Goal: Obtain resource: Download file/media

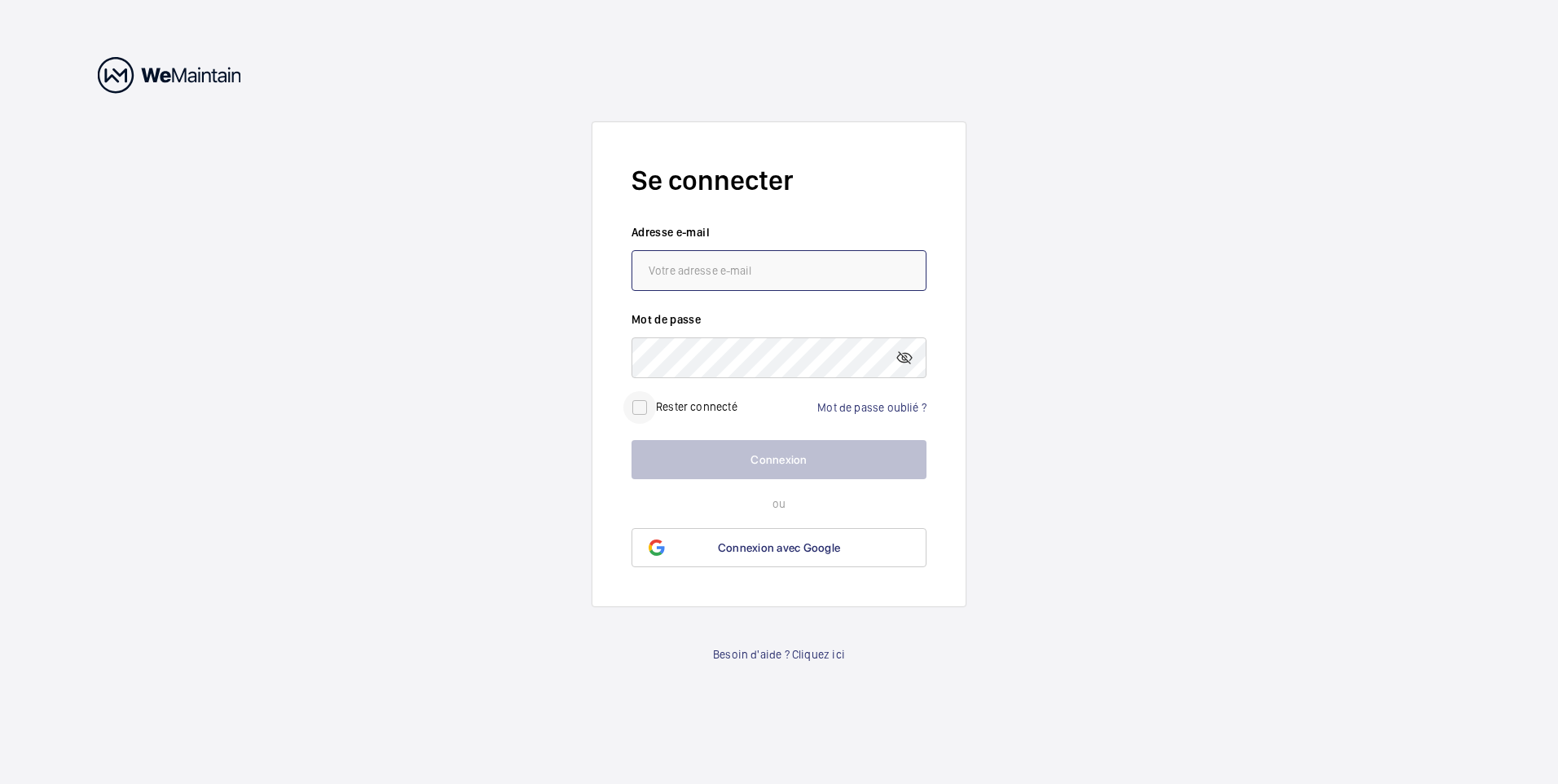
type input "[EMAIL_ADDRESS][DOMAIN_NAME]"
click at [640, 406] on input "checkbox" at bounding box center [640, 407] width 33 height 33
checkbox input "true"
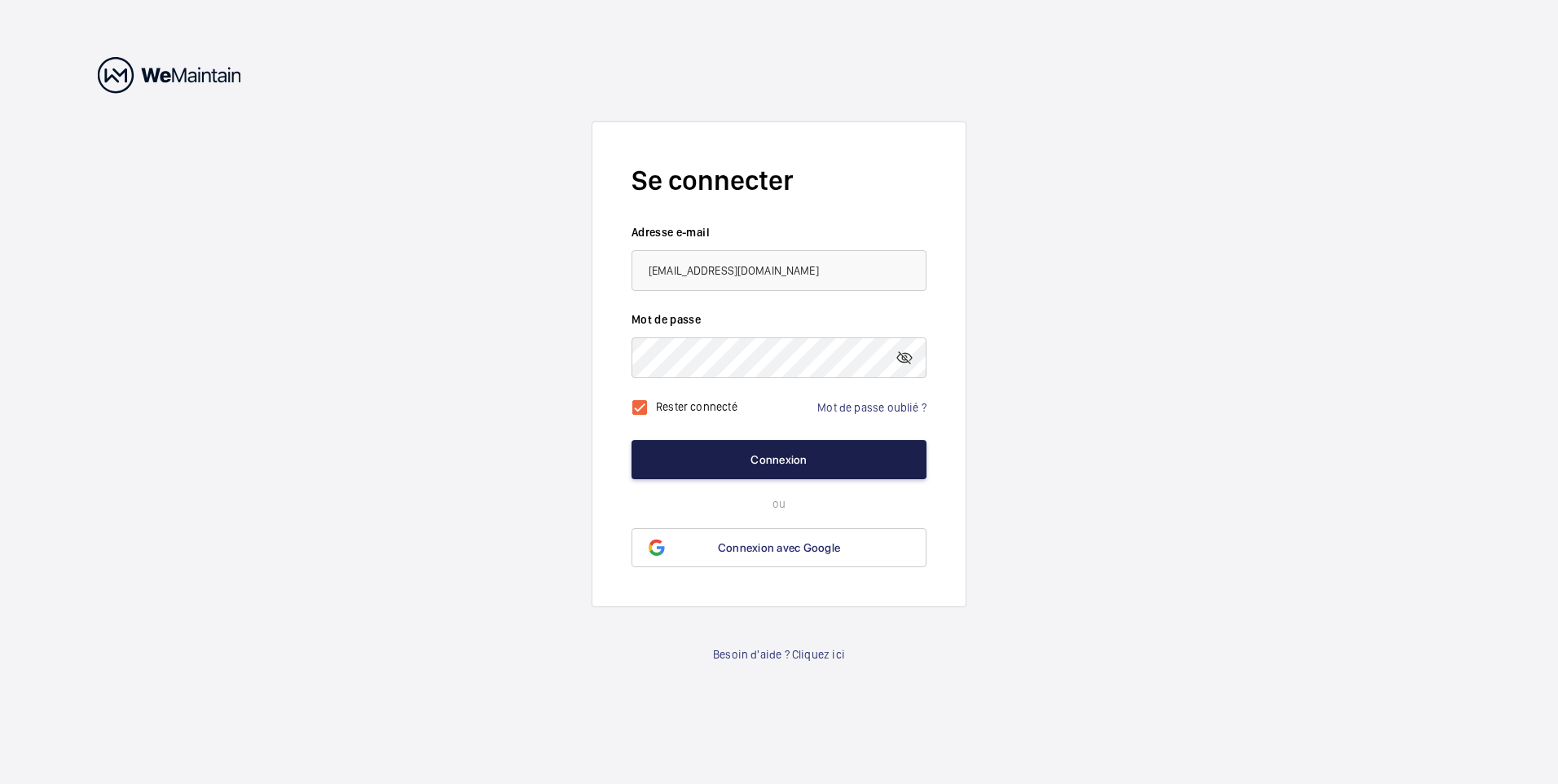
click at [772, 456] on button "Connexion" at bounding box center [779, 460] width 295 height 39
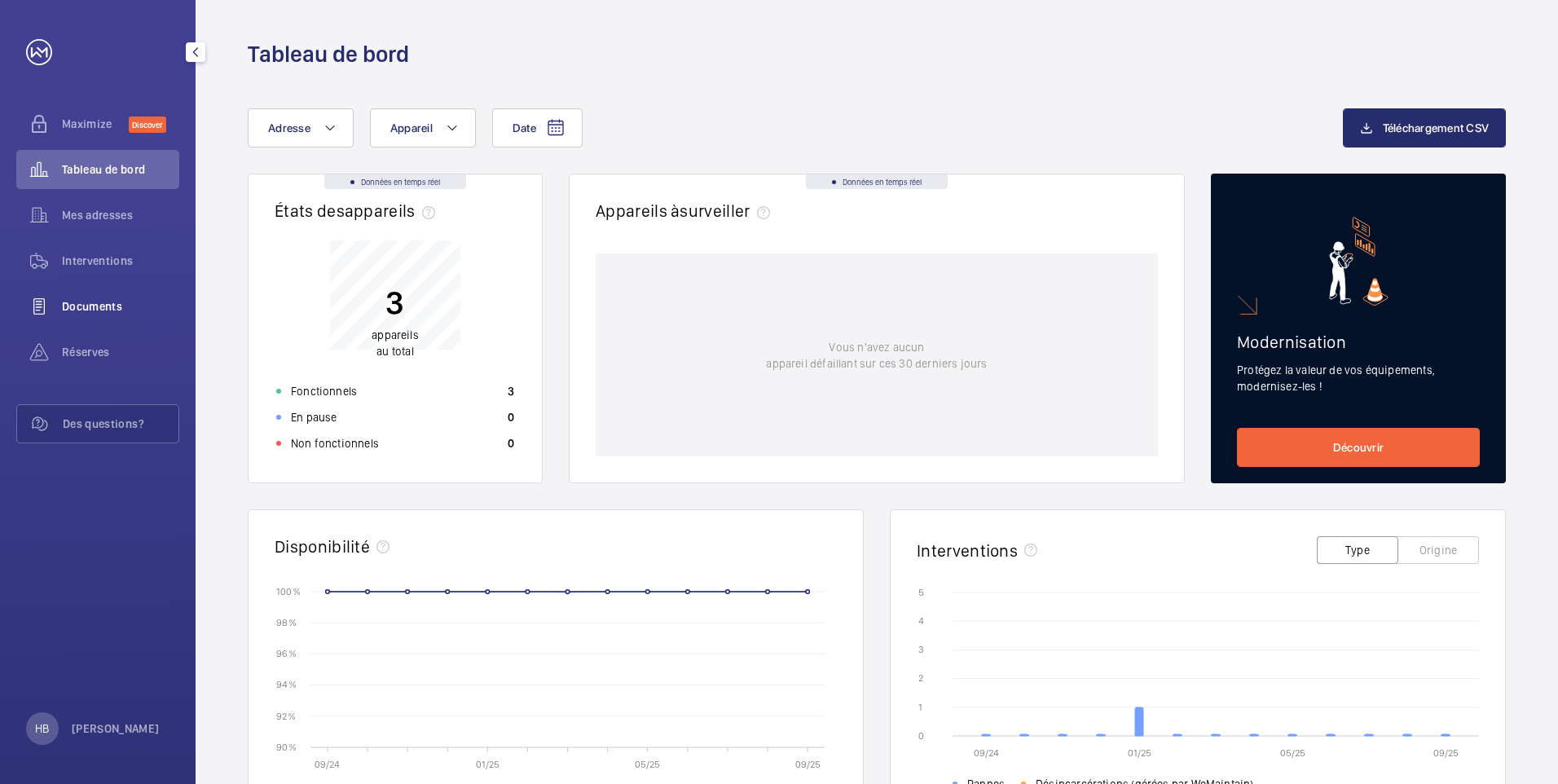
click at [113, 304] on span "Documents" at bounding box center [120, 306] width 117 height 16
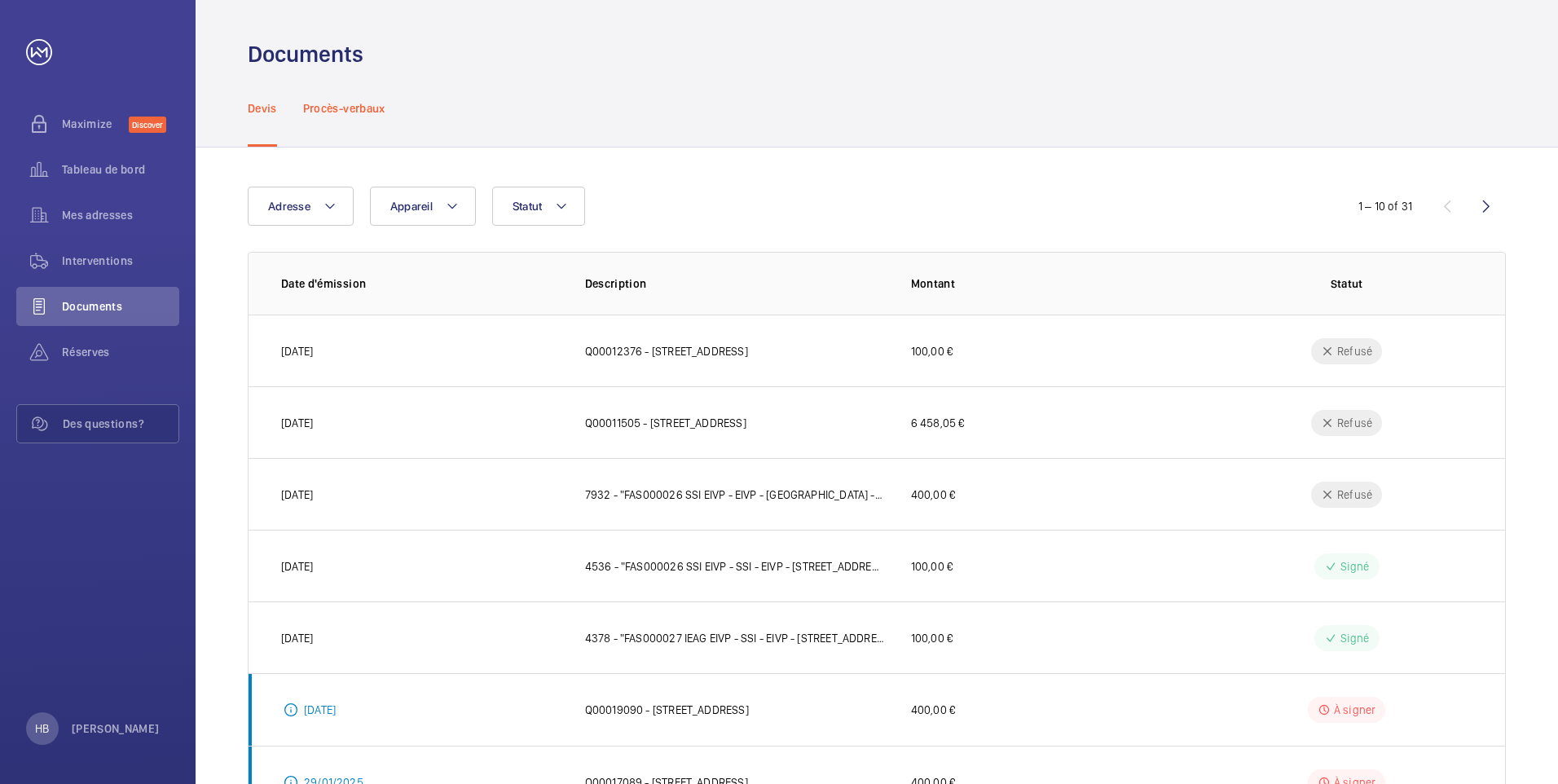
click at [361, 105] on p "Procès-verbaux" at bounding box center [344, 108] width 82 height 16
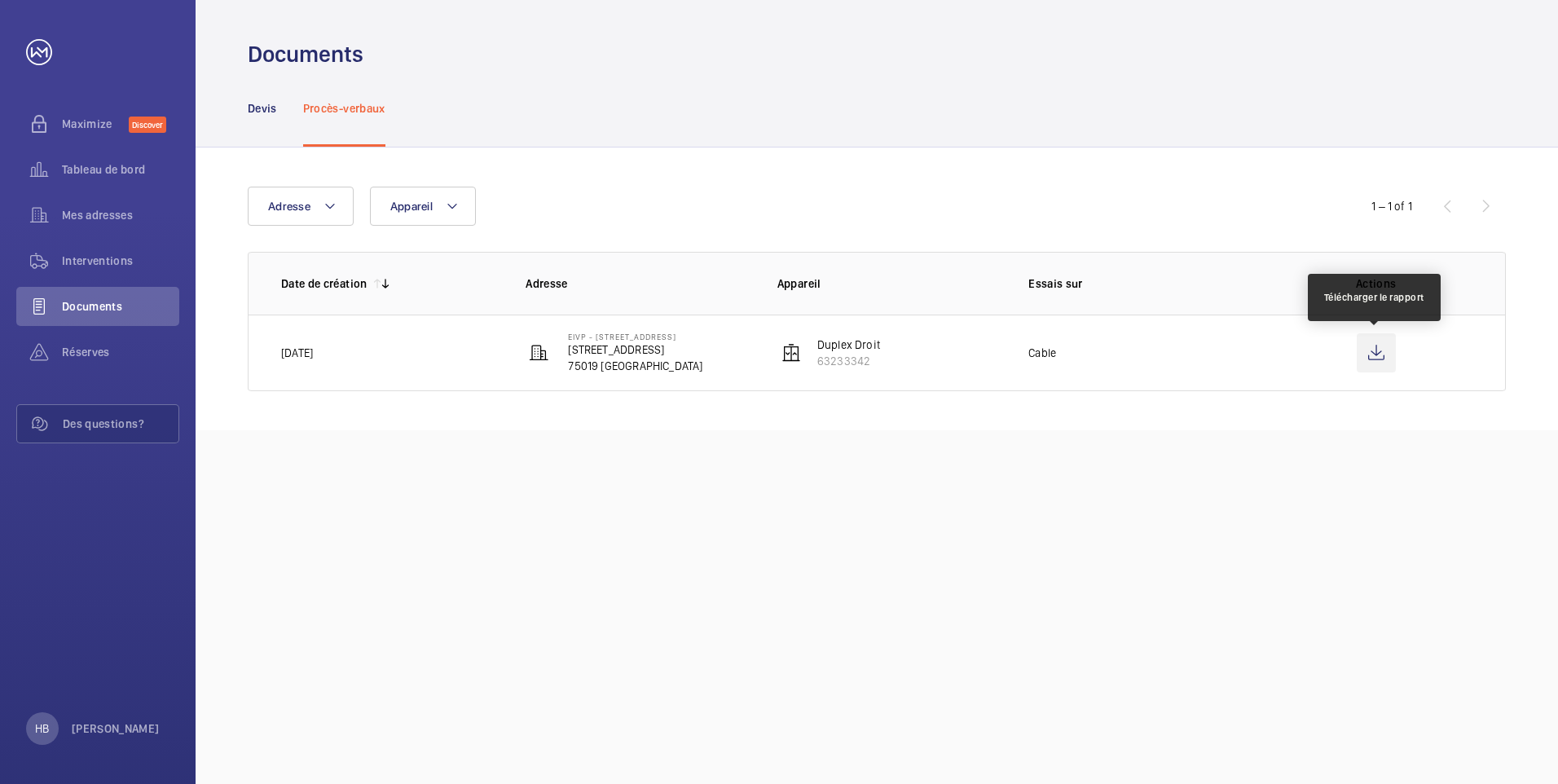
click at [1369, 350] on wm-front-icon-button at bounding box center [1377, 353] width 39 height 39
click at [267, 111] on p "Devis" at bounding box center [262, 108] width 30 height 16
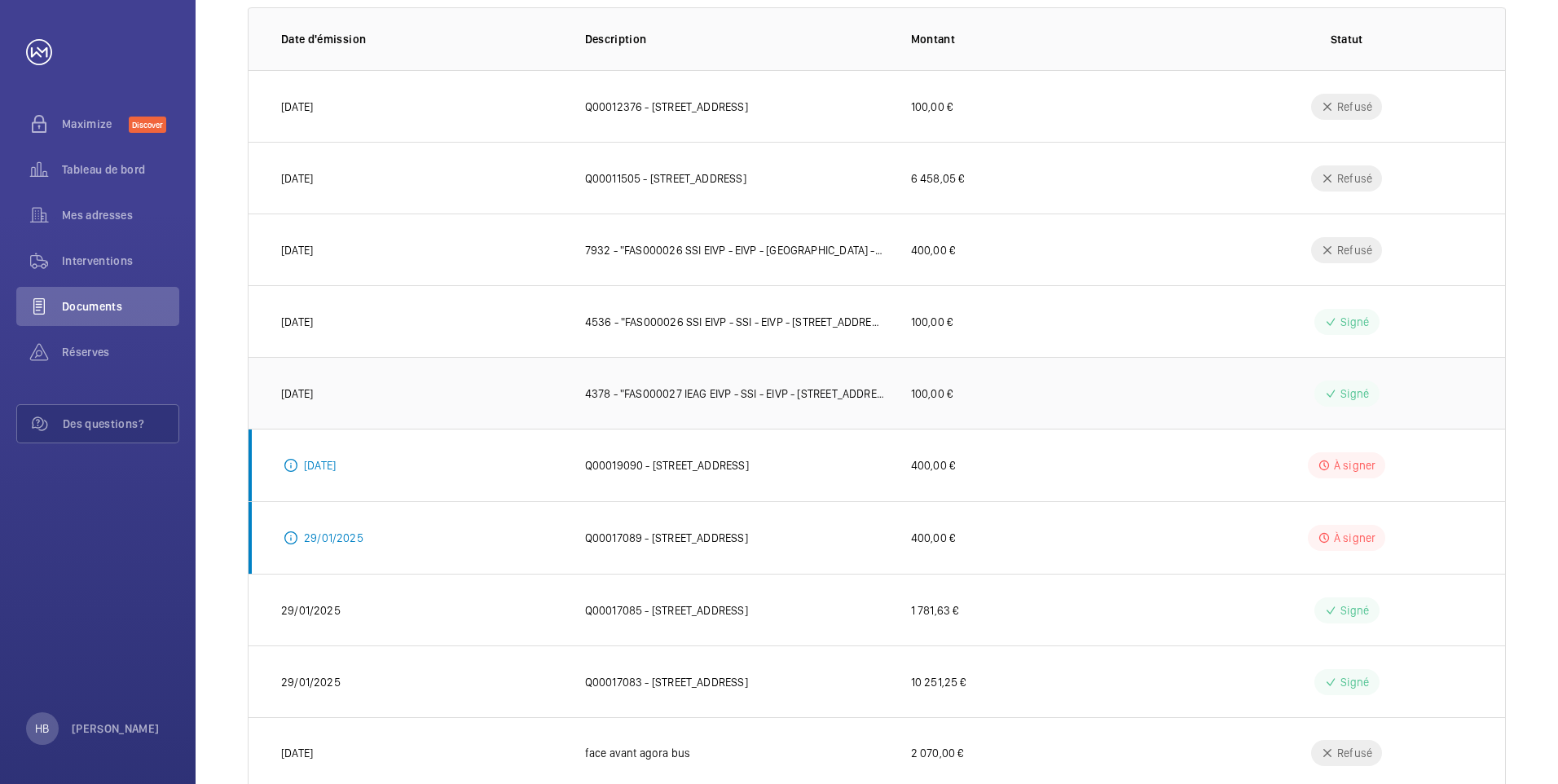
scroll to position [288, 0]
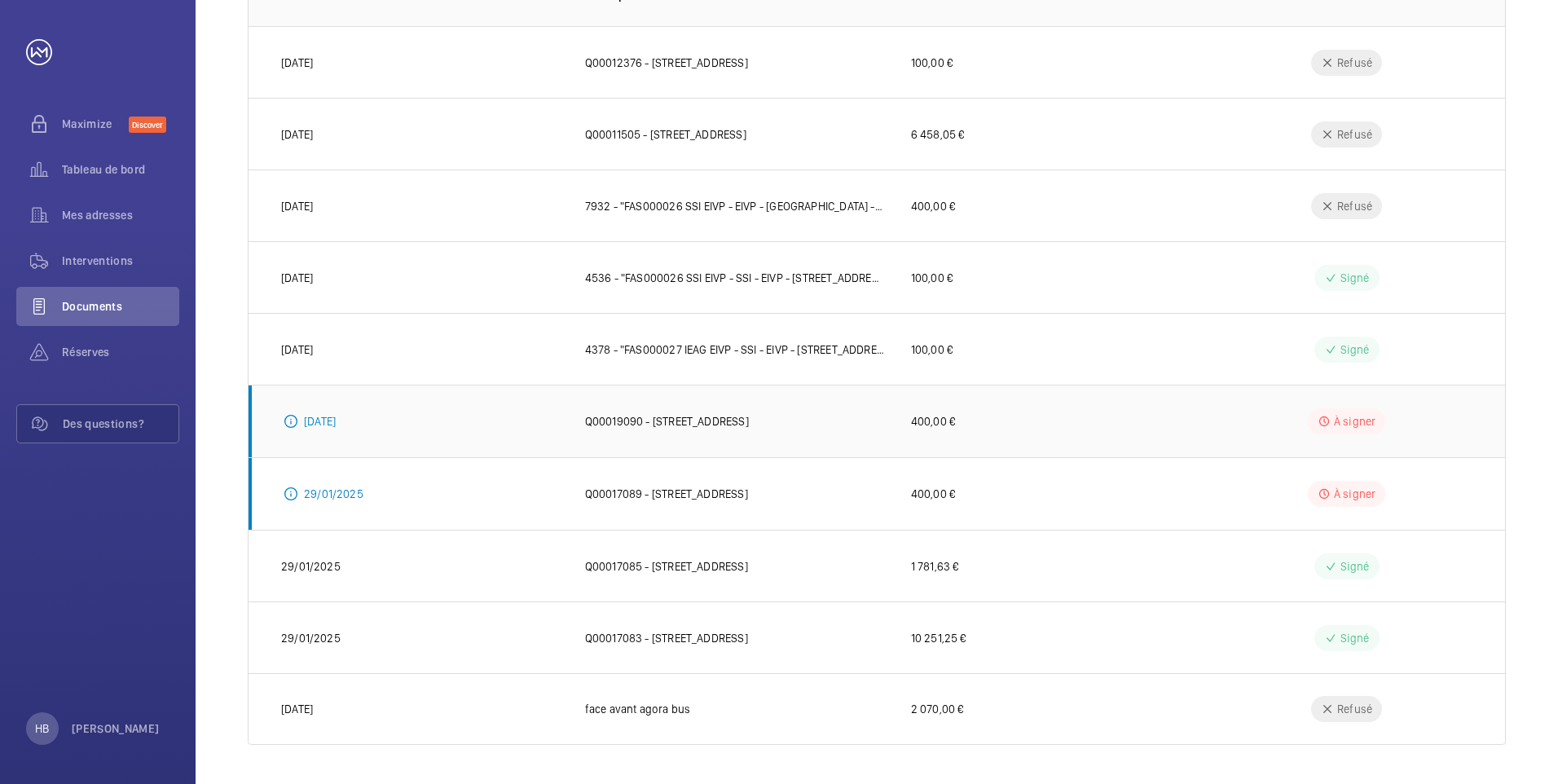
click at [647, 423] on p "Q00019090 - [STREET_ADDRESS]" at bounding box center [667, 421] width 164 height 16
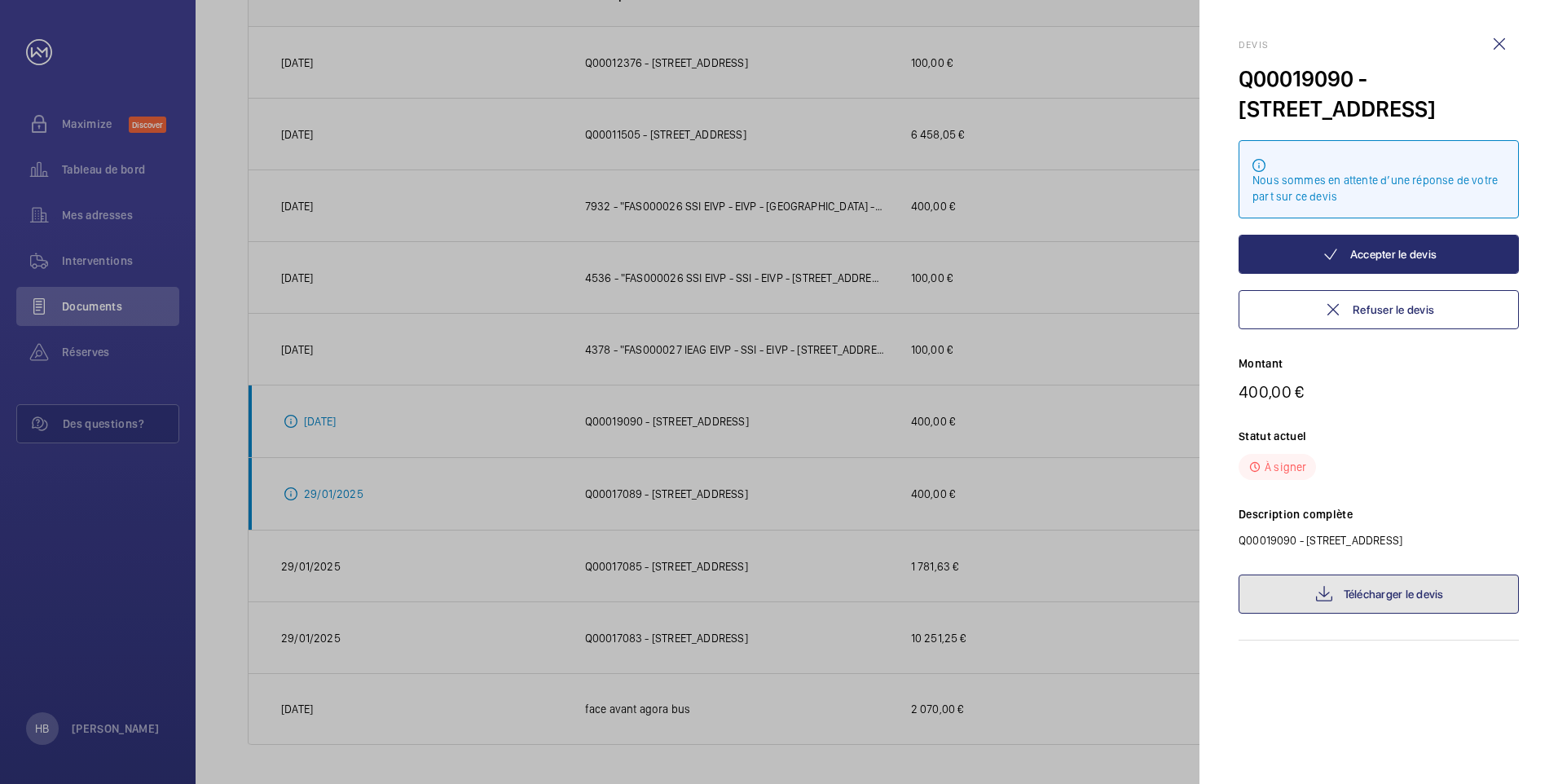
click at [1354, 593] on link "Télécharger le devis" at bounding box center [1379, 594] width 280 height 39
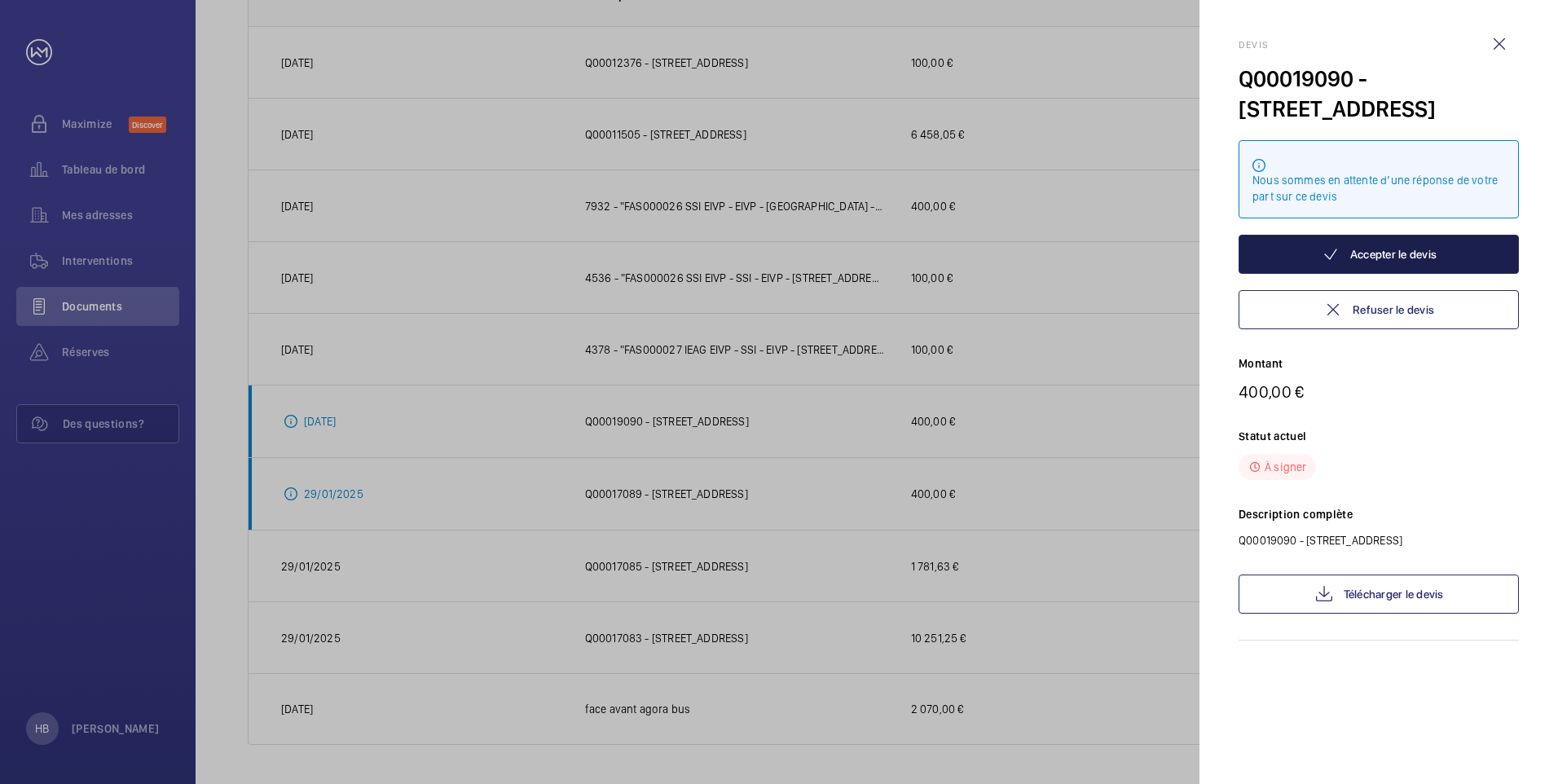
click at [1366, 256] on button "Accepter le devis" at bounding box center [1379, 254] width 280 height 39
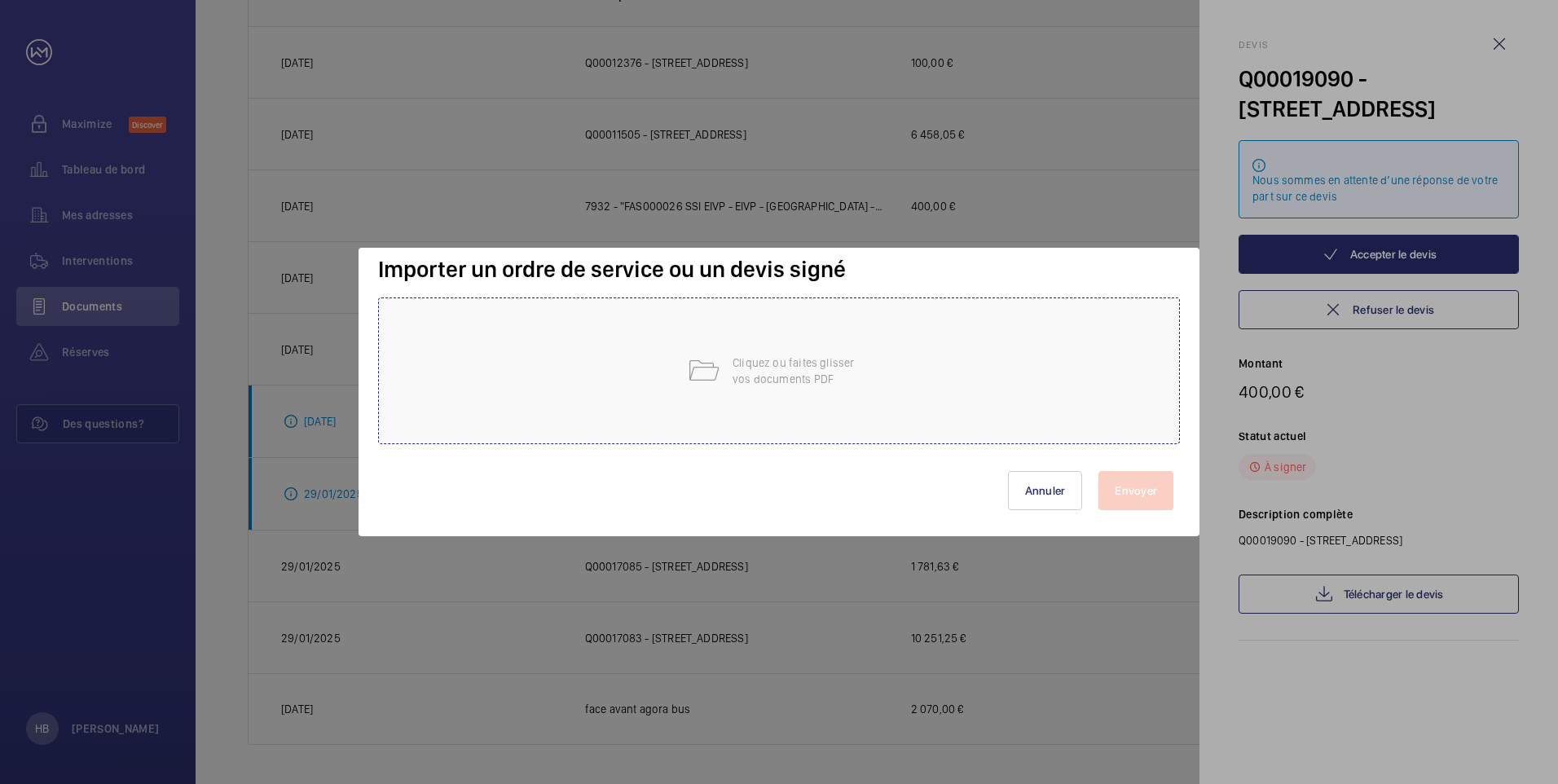
click at [879, 369] on div "Cliquez ou faites glisser vos documents PDF" at bounding box center [779, 370] width 802 height 147
click at [793, 347] on div "Cliquez ou faites glisser vos documents PDF" at bounding box center [779, 370] width 802 height 147
click at [1498, 43] on div at bounding box center [779, 392] width 1558 height 784
click at [1050, 492] on button "Annuler" at bounding box center [1045, 491] width 75 height 39
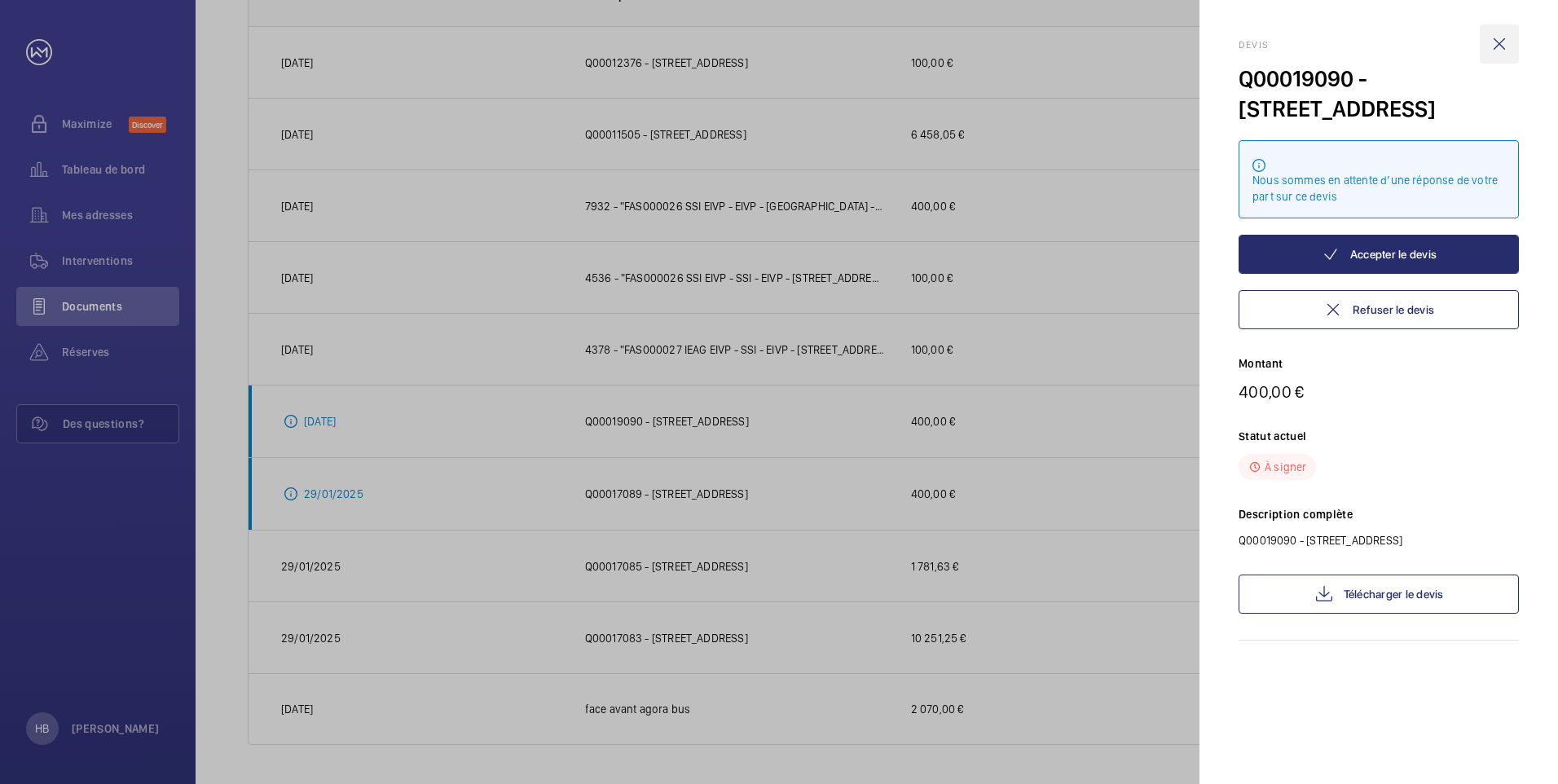
click at [1508, 39] on wm-front-icon-button at bounding box center [1500, 44] width 39 height 39
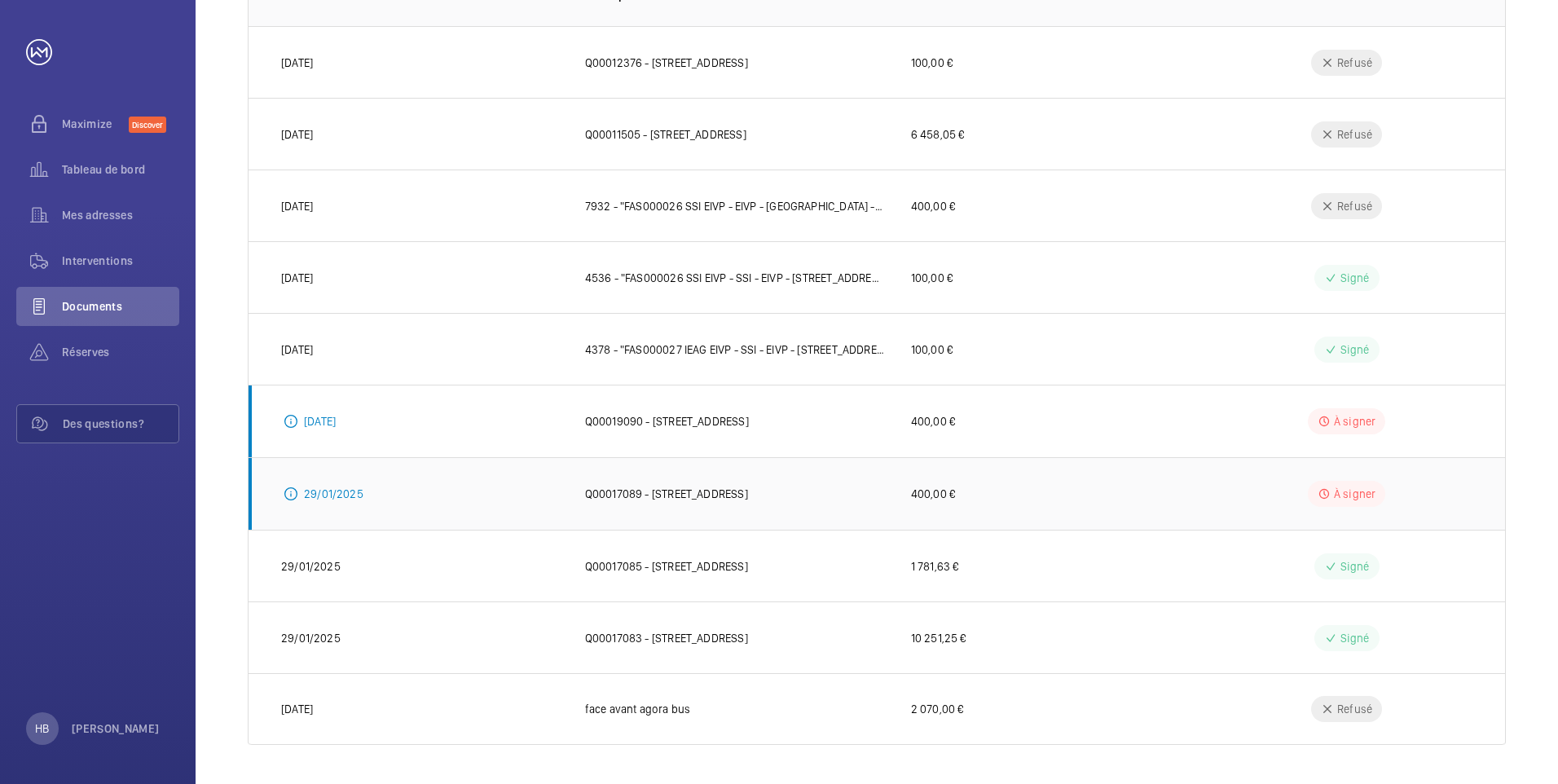
click at [644, 492] on p "Q00017089 - [STREET_ADDRESS]" at bounding box center [666, 494] width 163 height 16
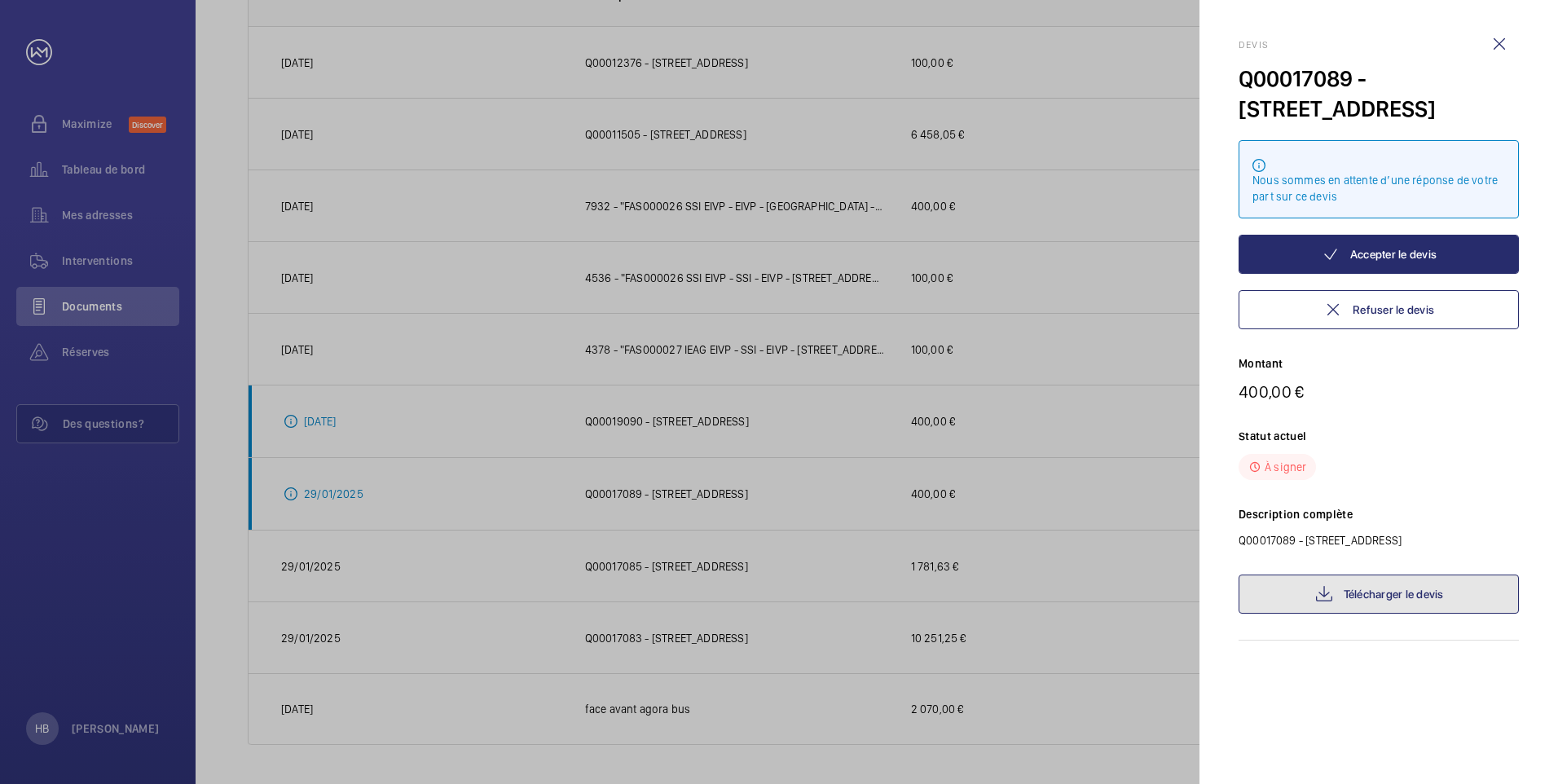
click at [1351, 600] on link "Télécharger le devis" at bounding box center [1379, 594] width 280 height 39
click at [1499, 44] on wm-front-icon-button at bounding box center [1500, 44] width 39 height 39
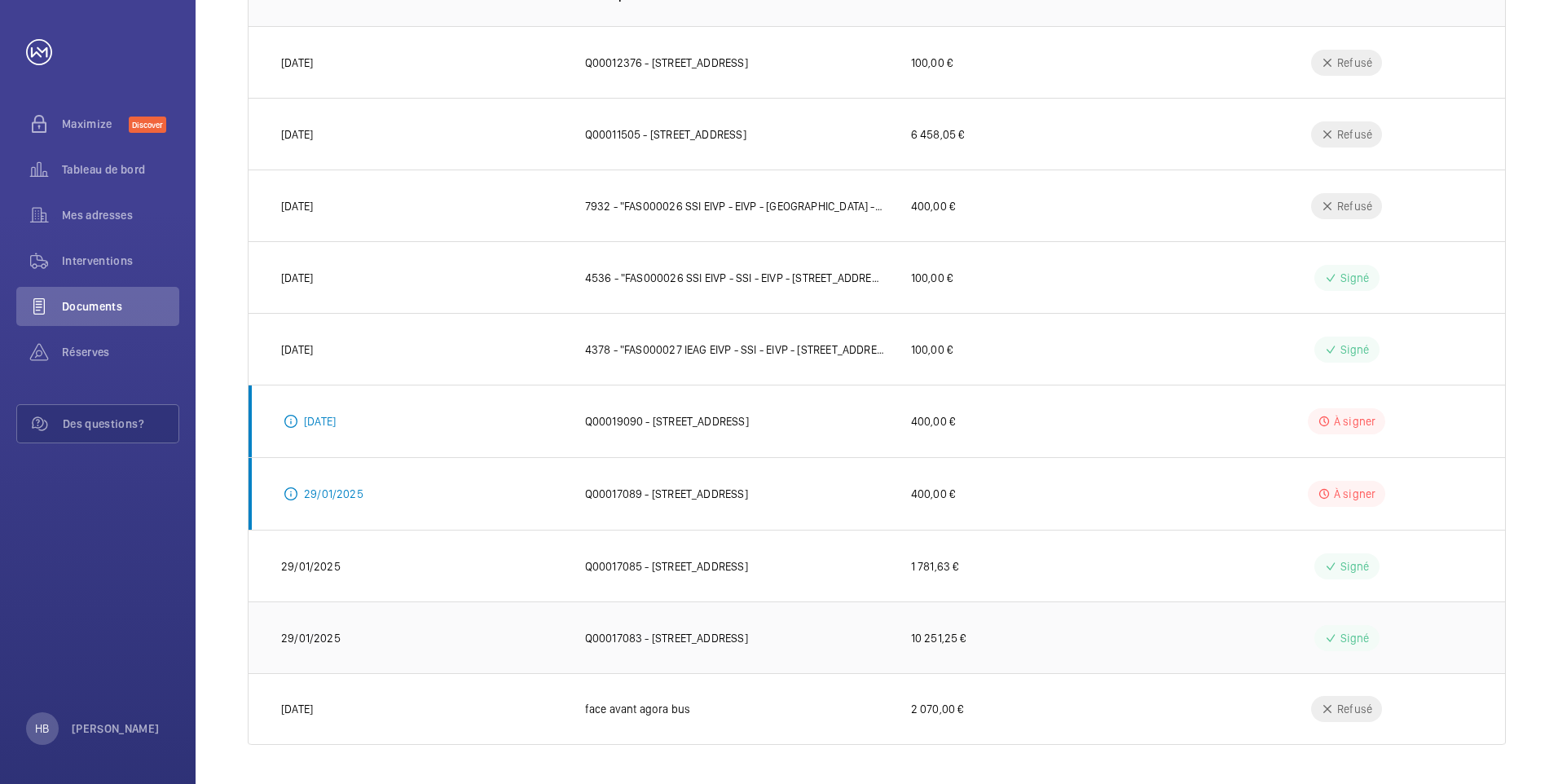
click at [742, 631] on p "Q00017083 - [STREET_ADDRESS]" at bounding box center [666, 638] width 163 height 16
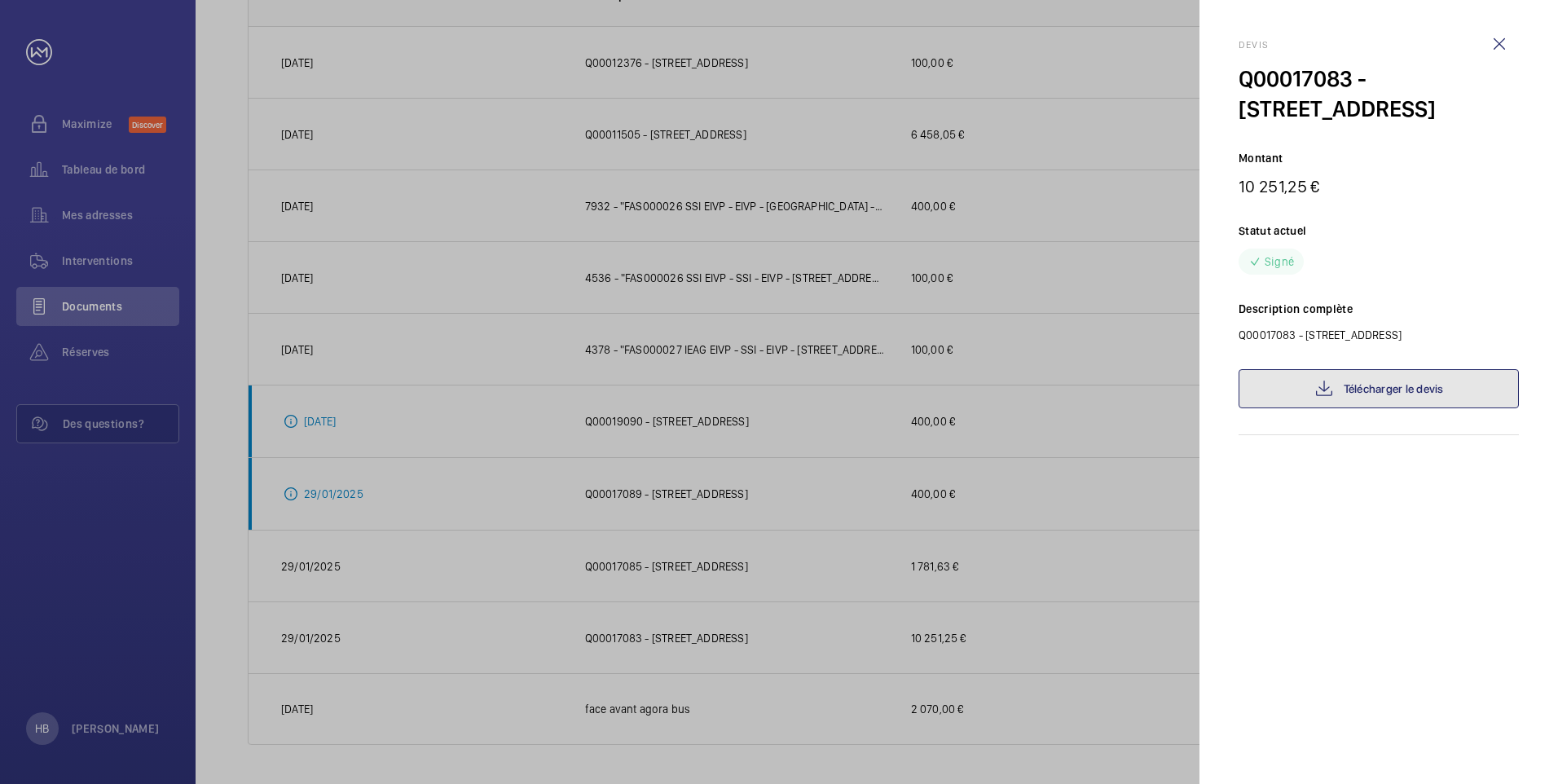
click at [1374, 375] on link "Télécharger le devis" at bounding box center [1379, 389] width 280 height 39
click at [1512, 44] on wm-front-icon-button at bounding box center [1500, 44] width 39 height 39
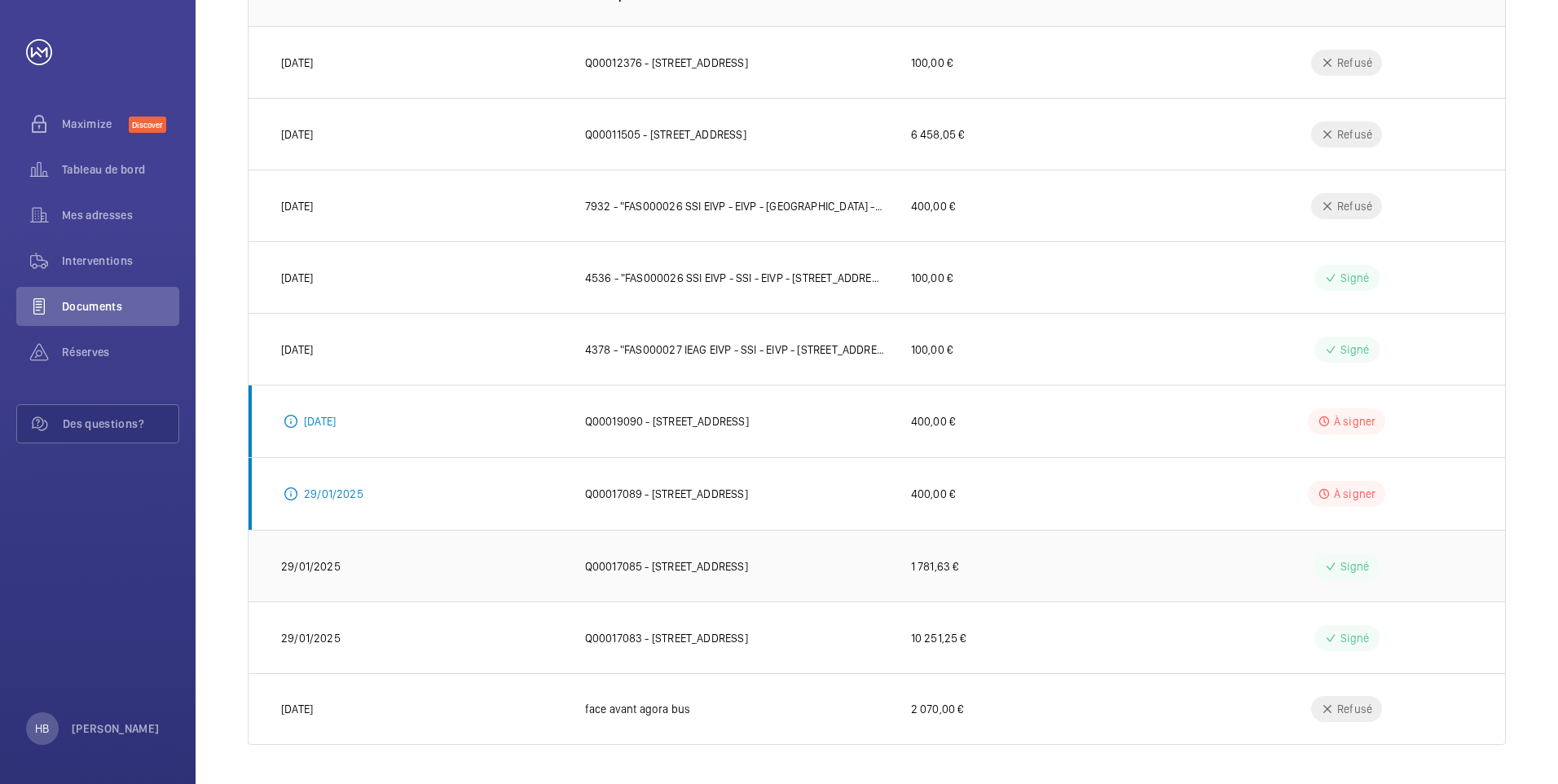
click at [748, 559] on p "Q00017085 - [STREET_ADDRESS]" at bounding box center [666, 566] width 163 height 16
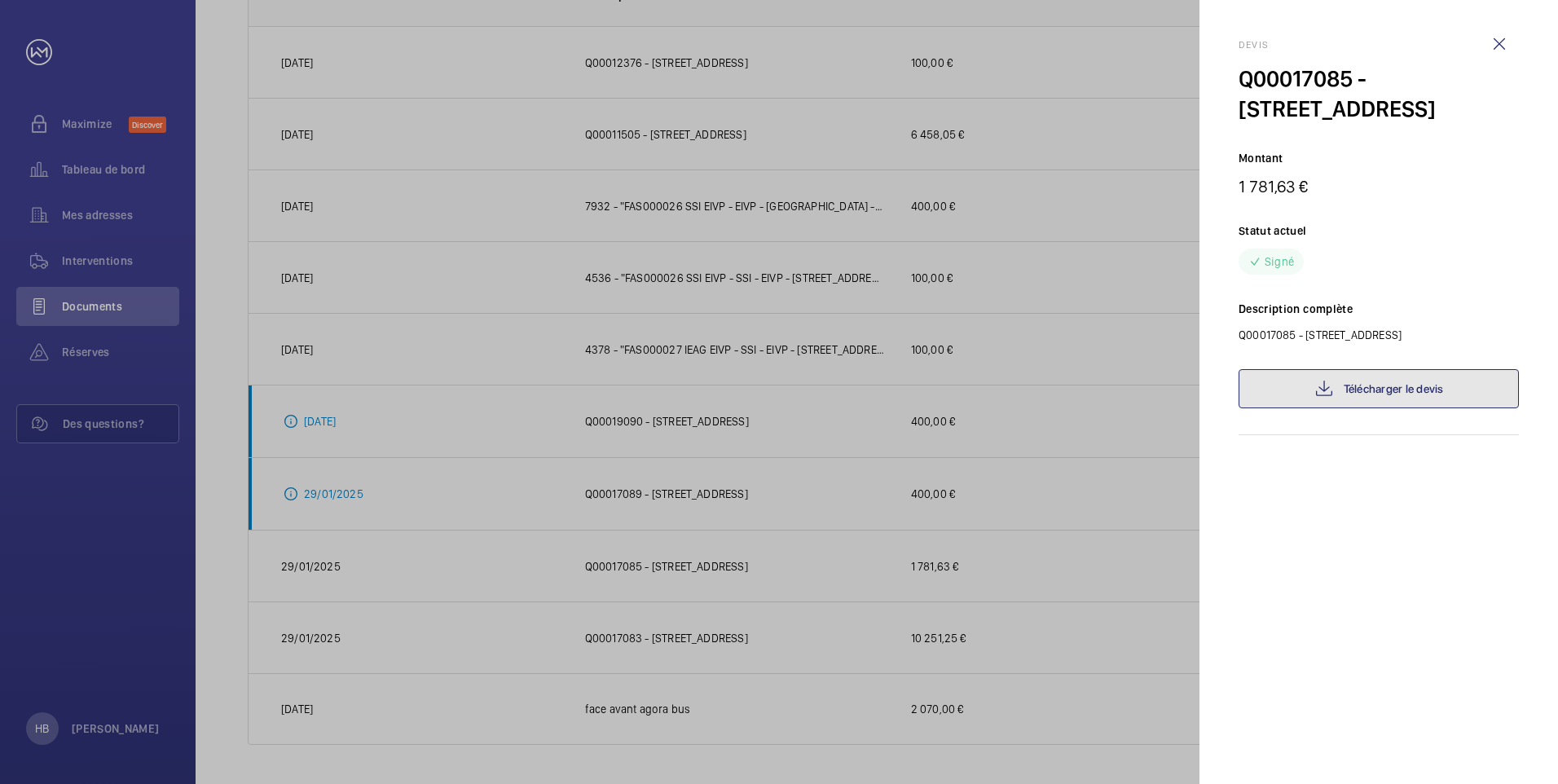
click at [1415, 392] on link "Télécharger le devis" at bounding box center [1379, 389] width 280 height 39
click at [1510, 38] on wm-front-icon-button at bounding box center [1500, 44] width 39 height 39
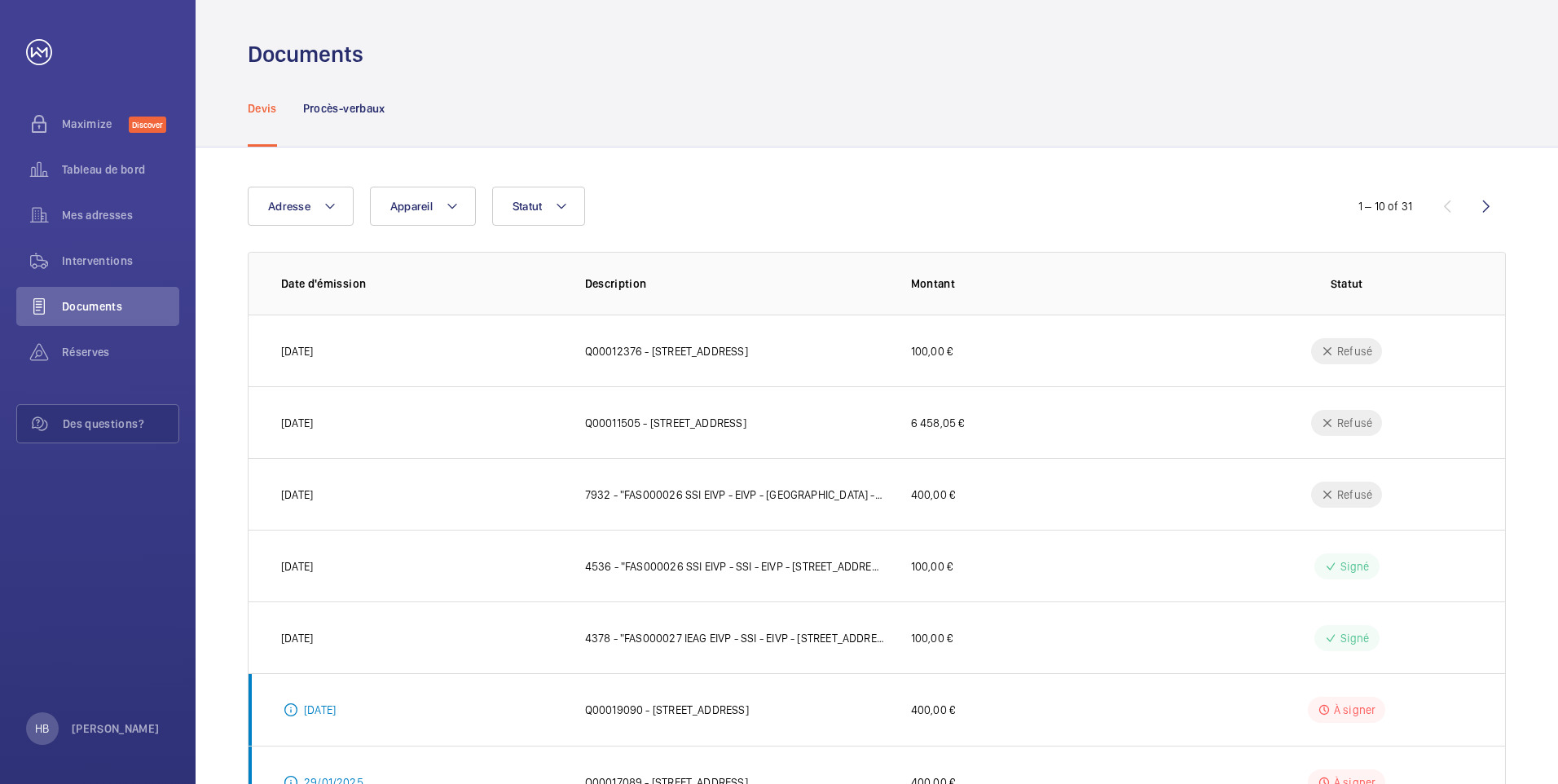
scroll to position [81, 0]
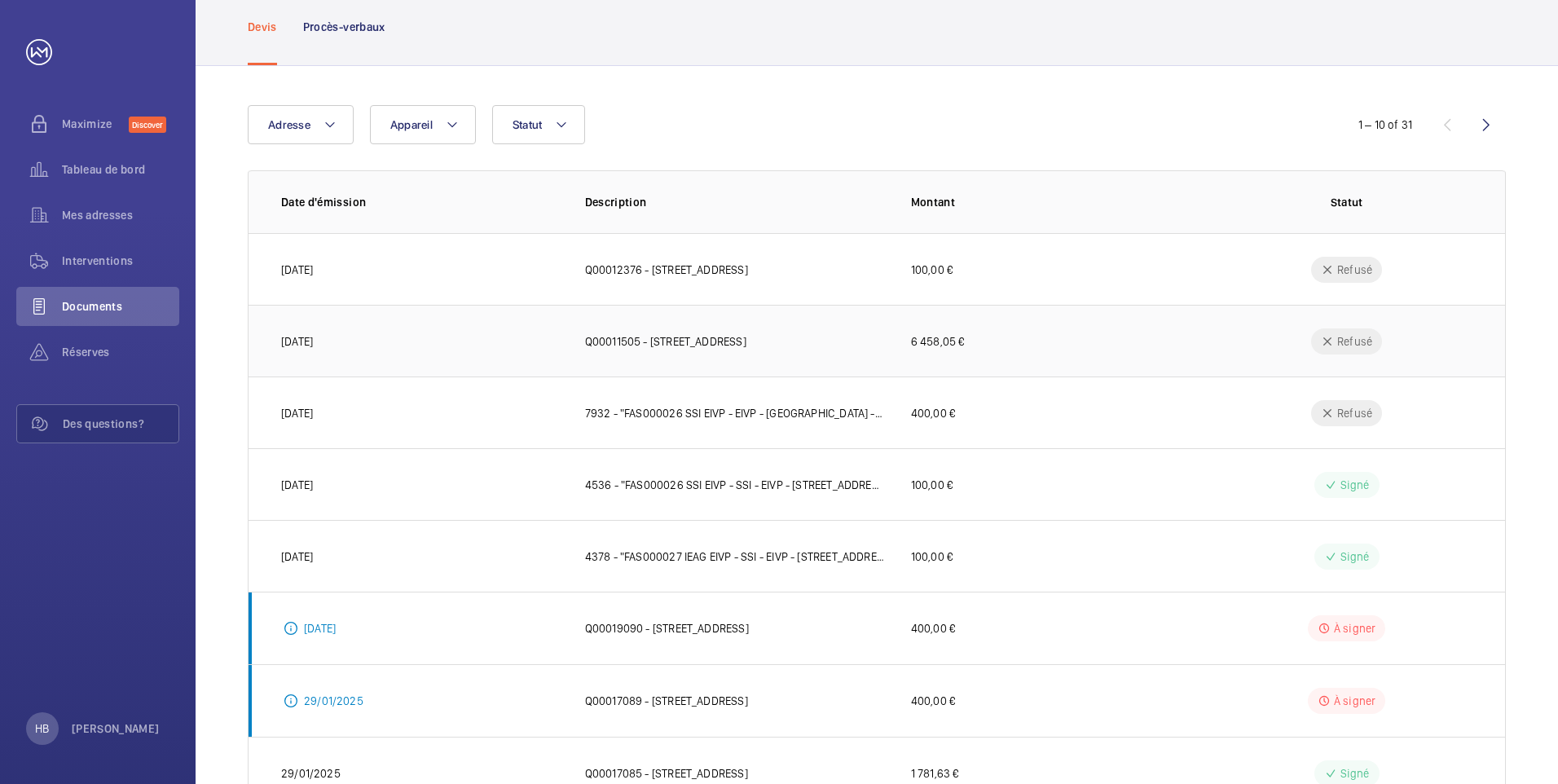
click at [747, 333] on p "Q00011505 - [STREET_ADDRESS]" at bounding box center [665, 342] width 161 height 16
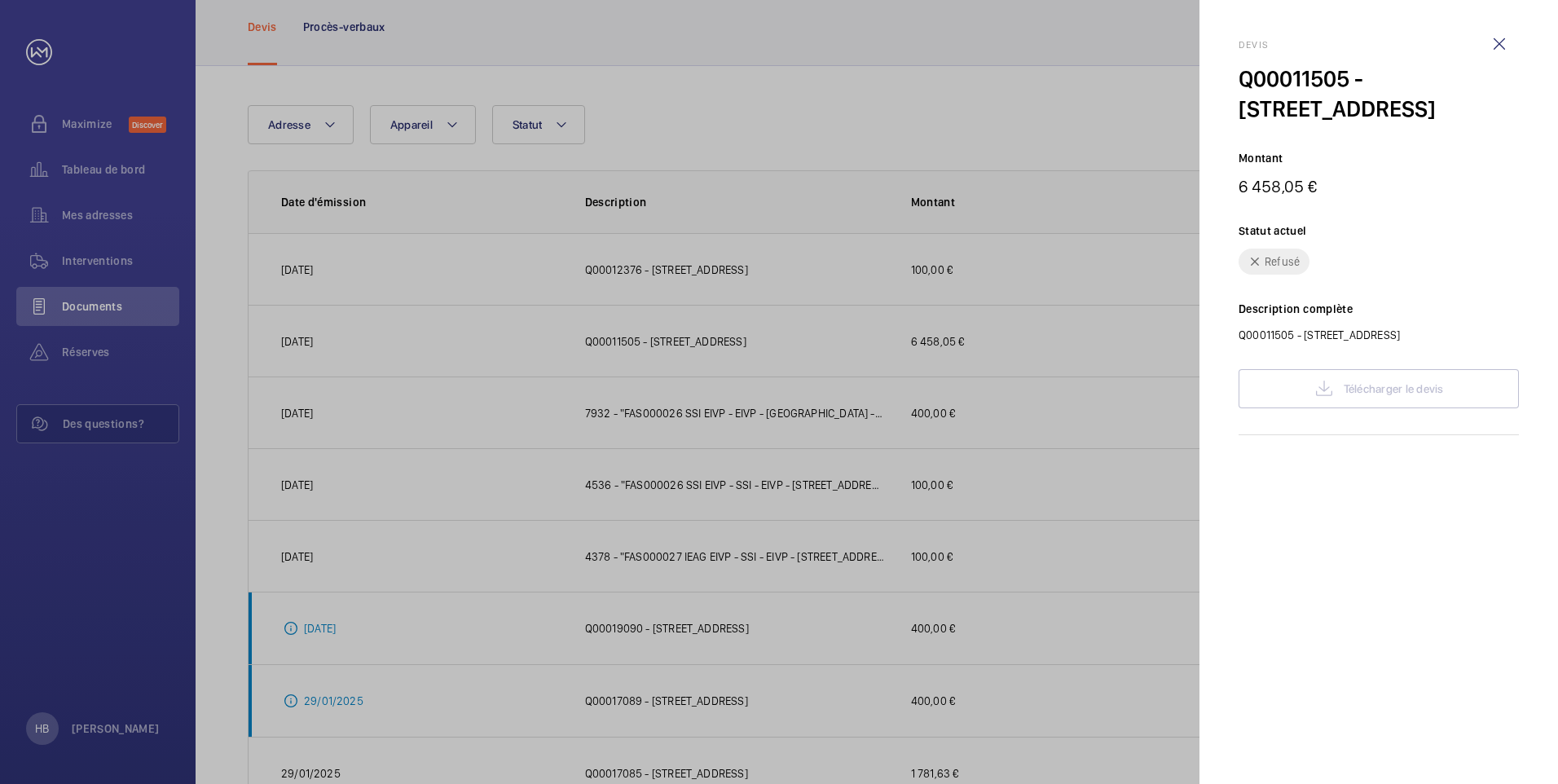
click at [1324, 387] on div "Télécharger le devis" at bounding box center [1379, 389] width 280 height 39
click at [1510, 44] on wm-front-icon-button at bounding box center [1500, 44] width 39 height 39
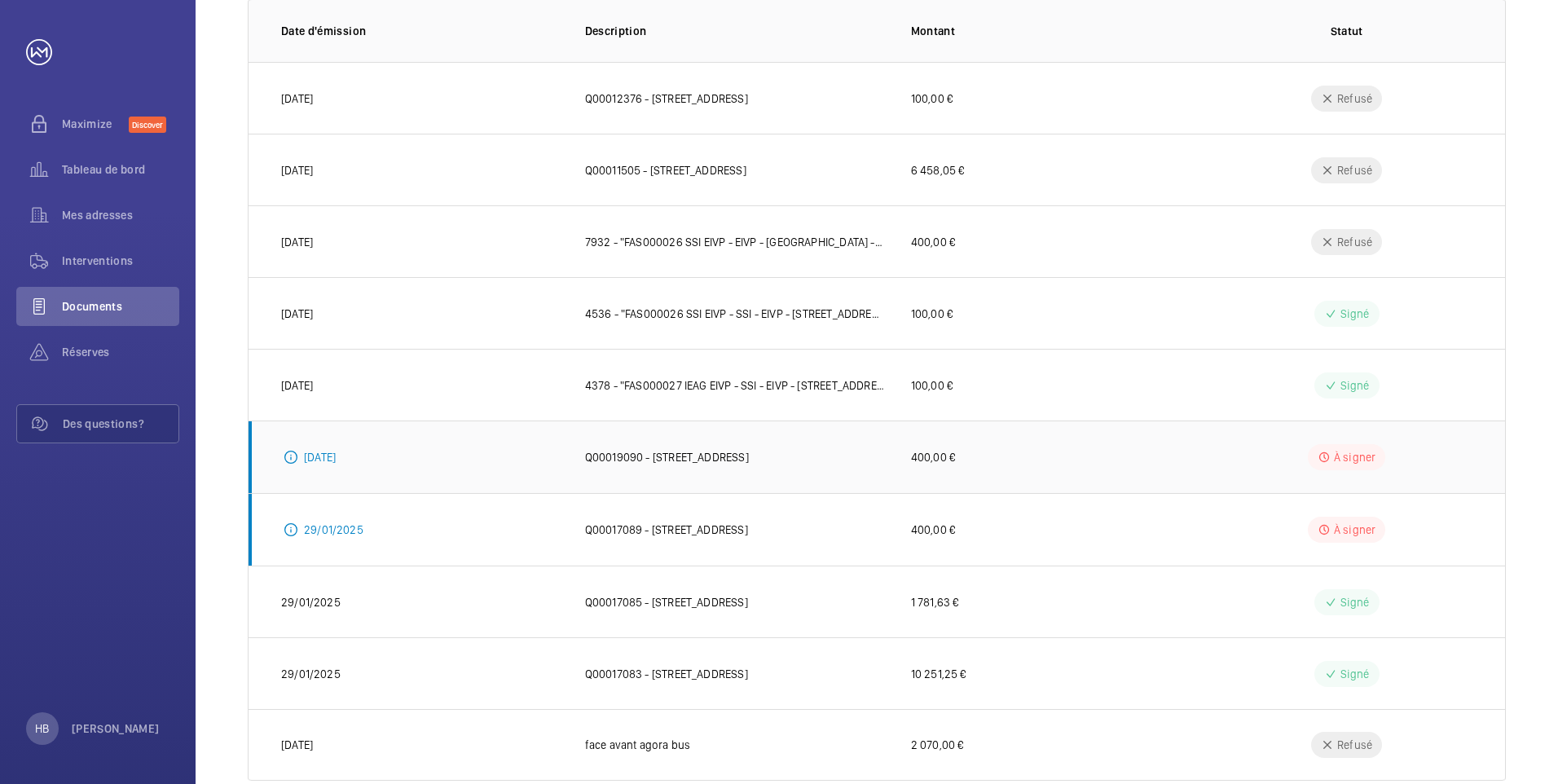
scroll to position [288, 0]
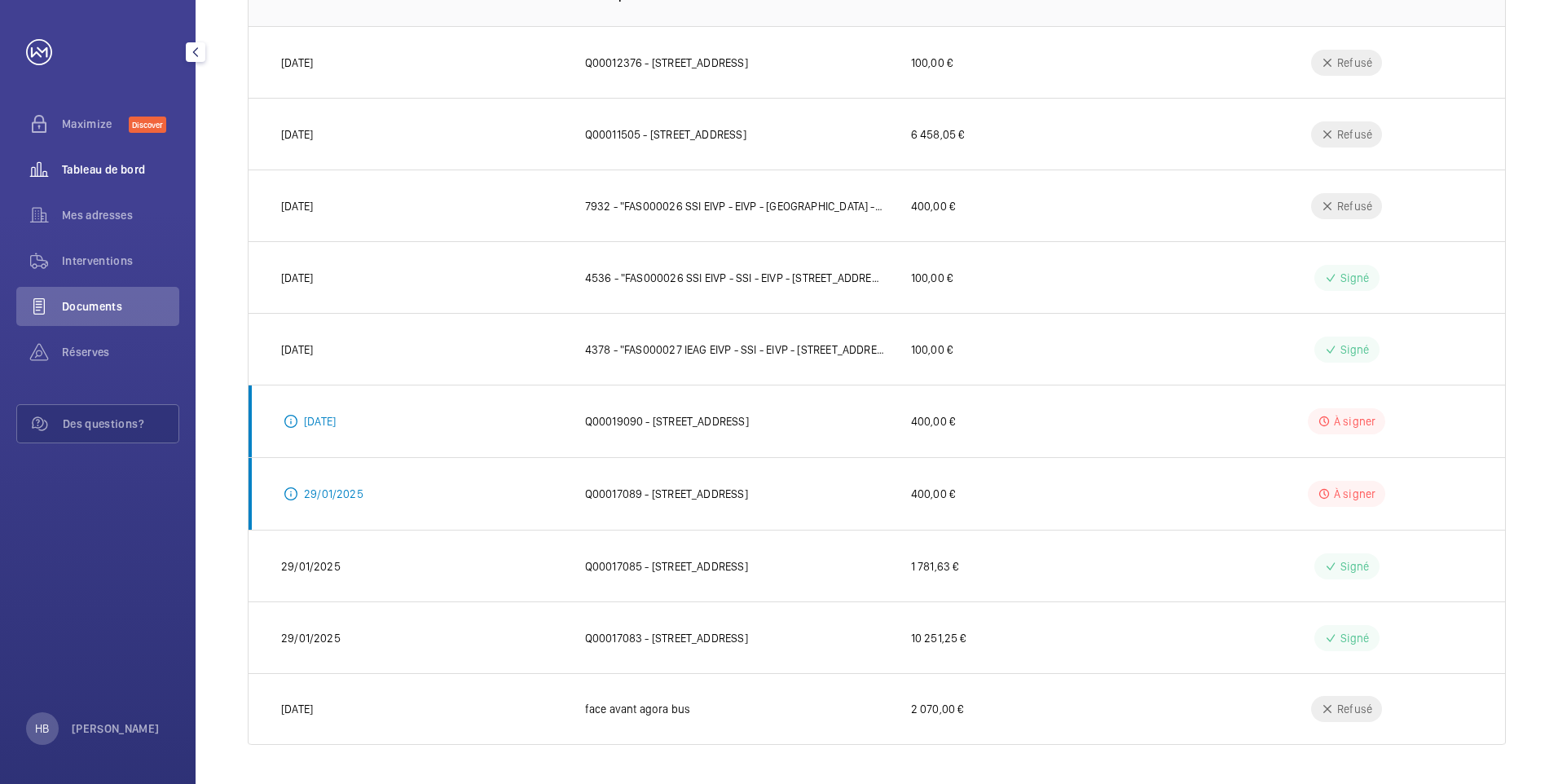
click at [107, 163] on span "Tableau de bord" at bounding box center [120, 170] width 117 height 16
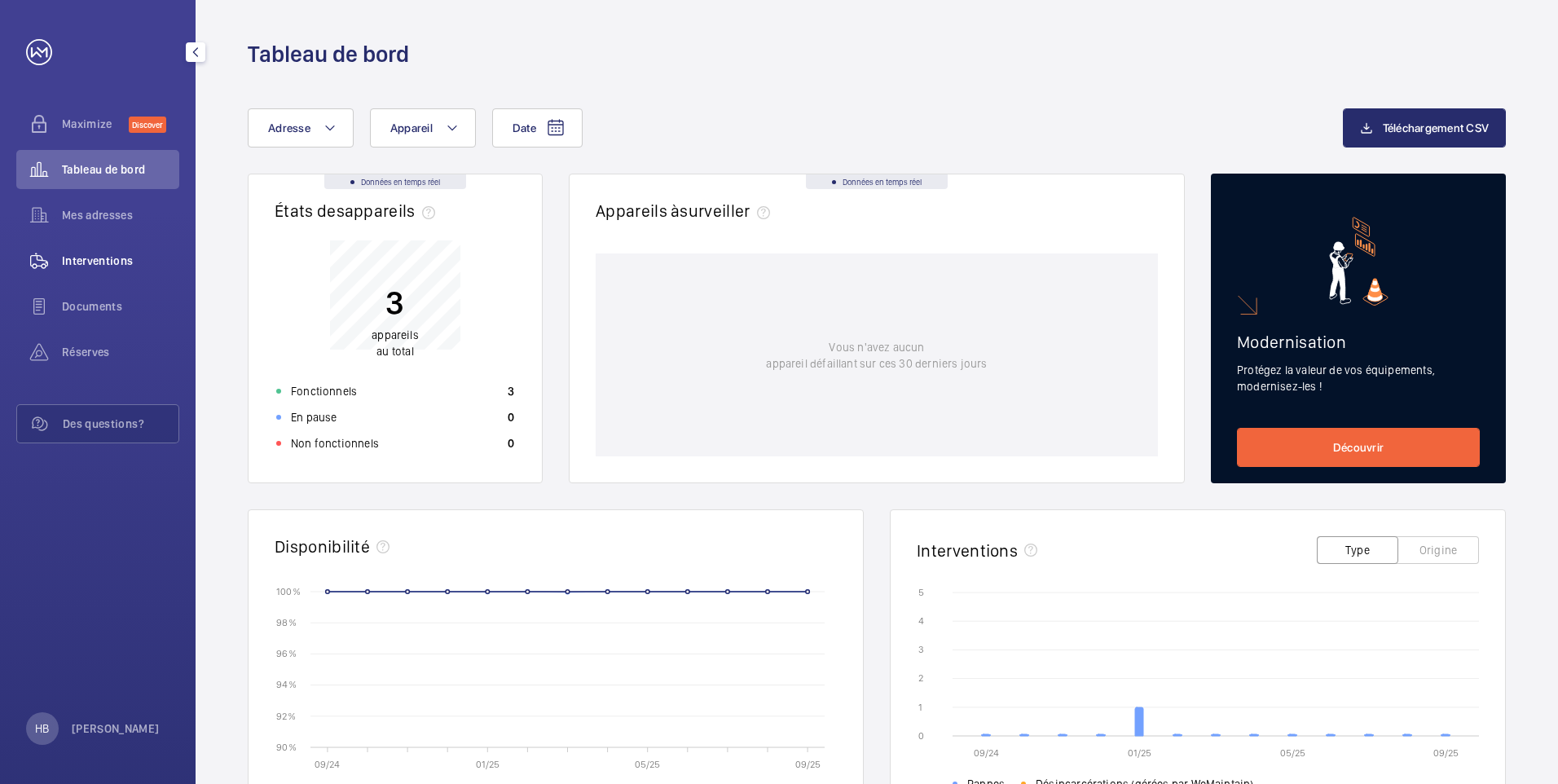
click at [104, 261] on span "Interventions" at bounding box center [120, 261] width 117 height 16
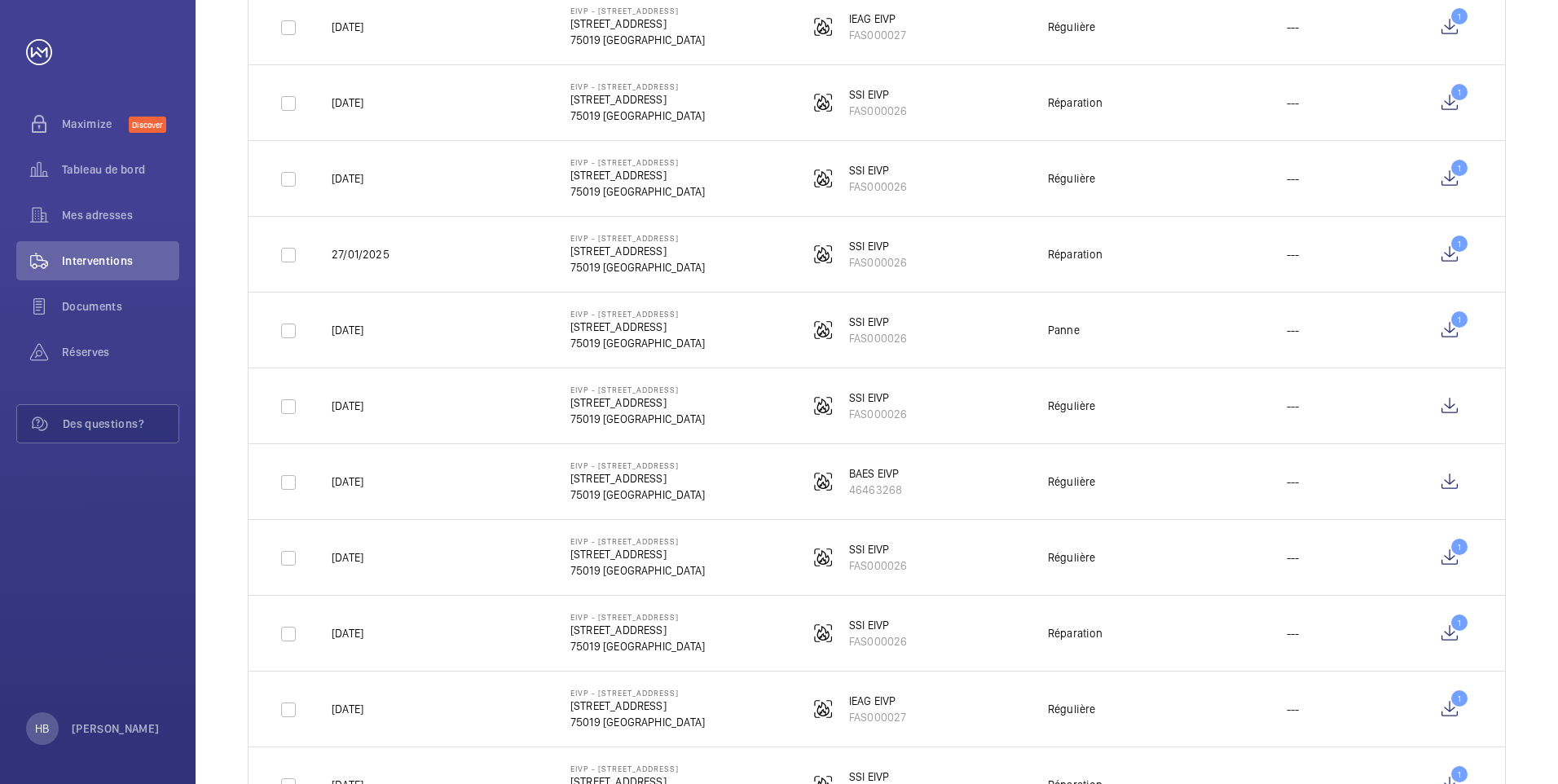
scroll to position [244, 0]
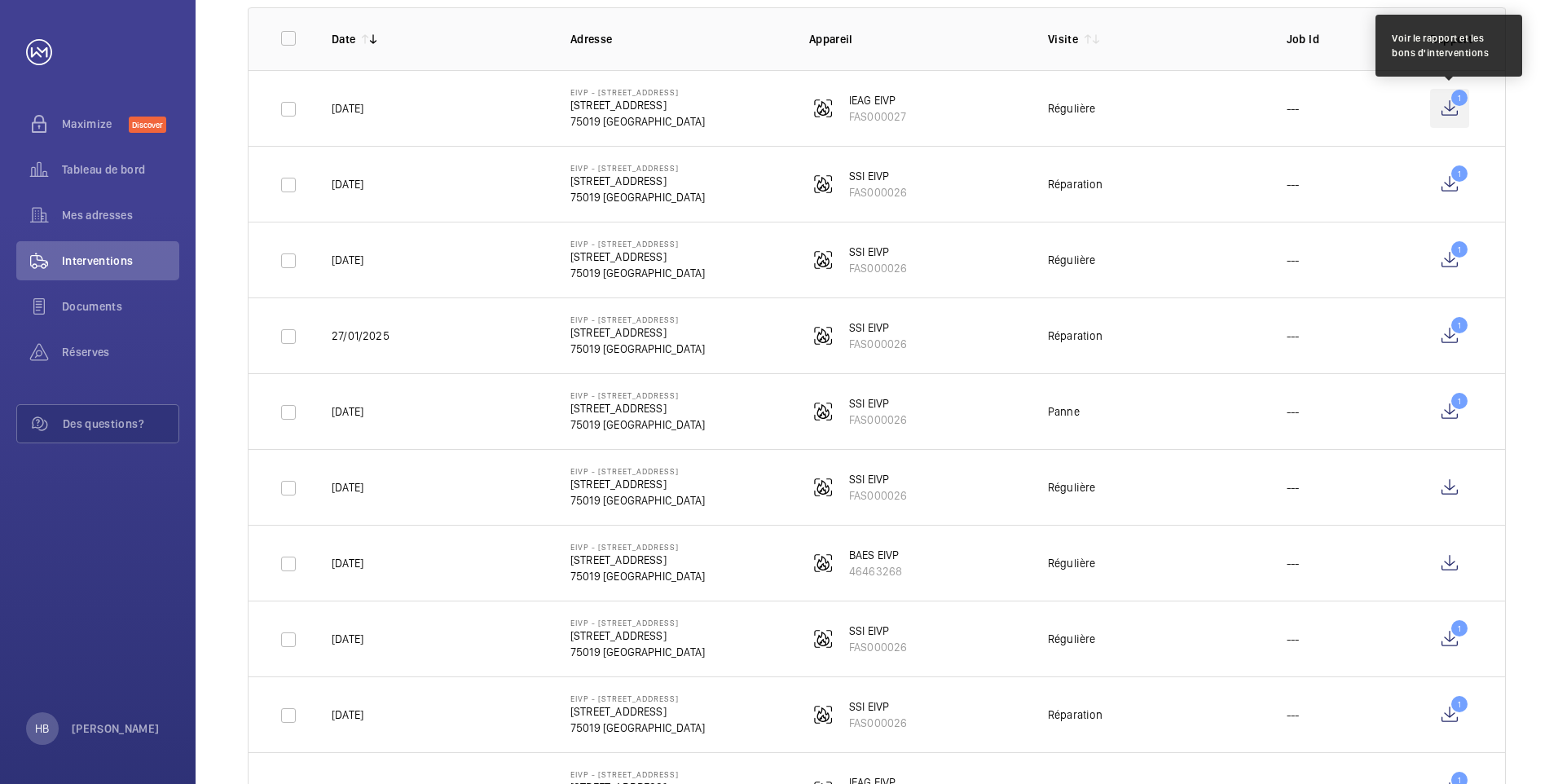
click at [1460, 109] on wm-front-icon-button "1" at bounding box center [1450, 108] width 39 height 39
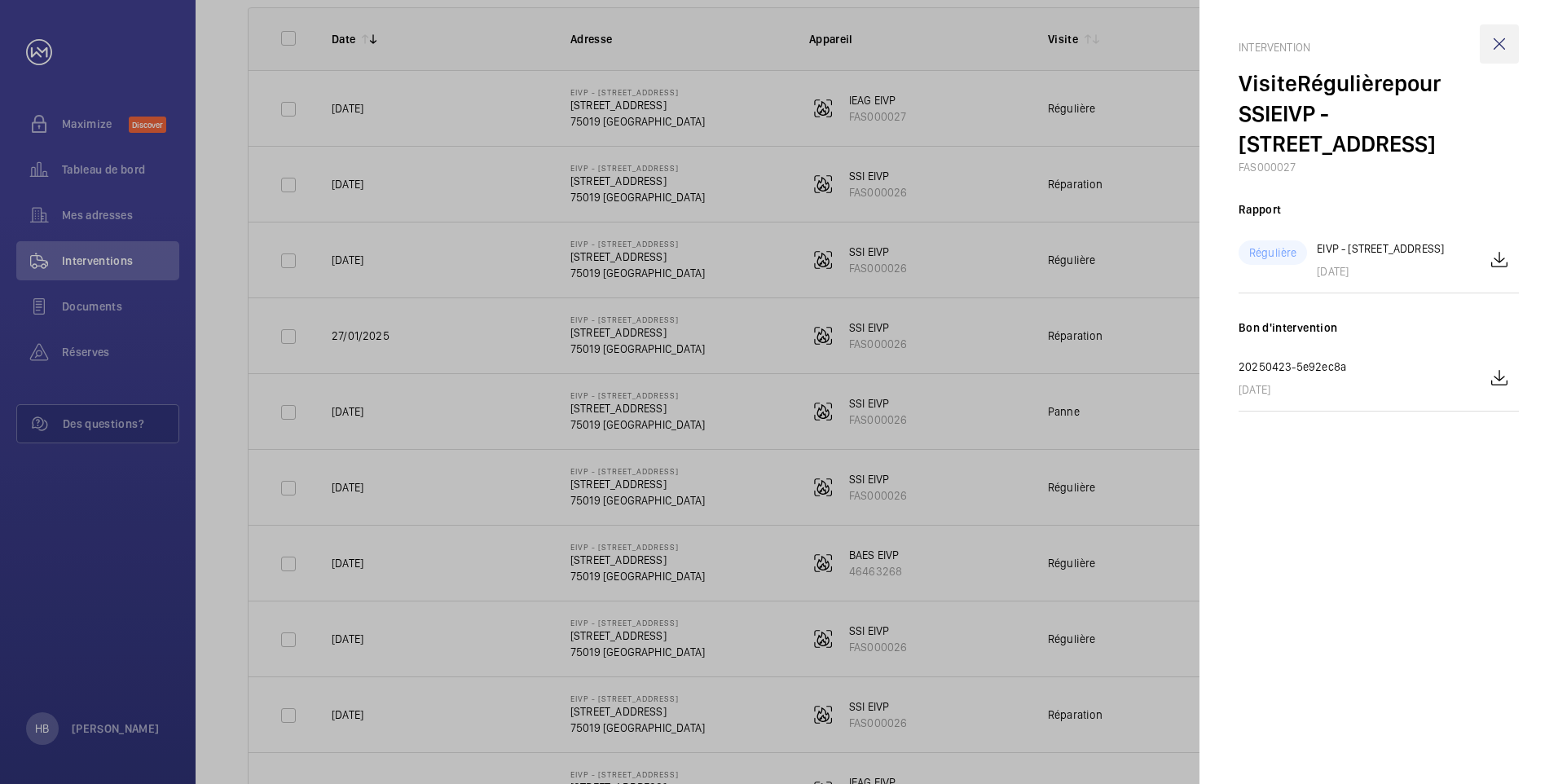
click at [1506, 48] on wm-front-icon-button at bounding box center [1500, 44] width 39 height 39
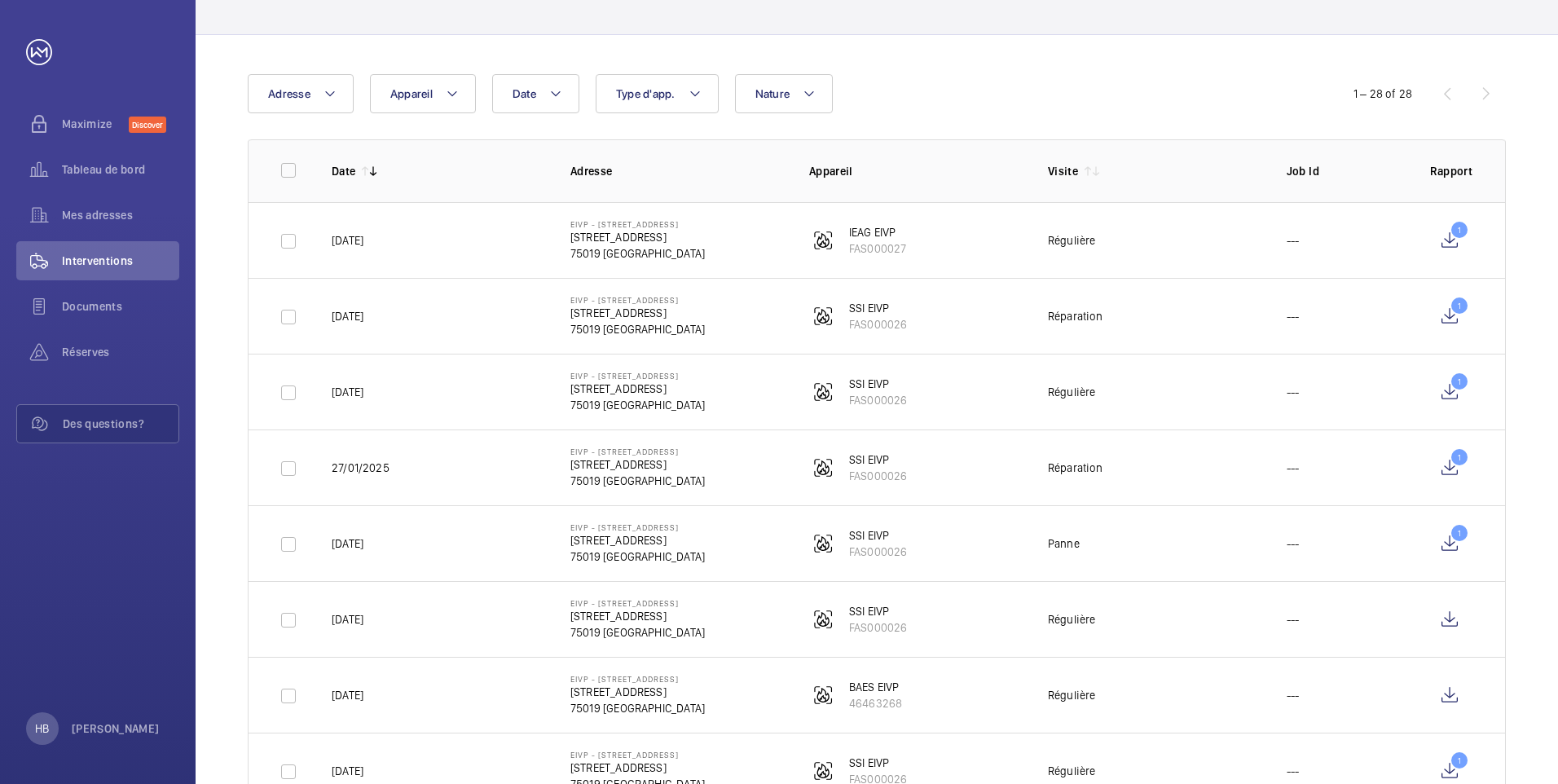
scroll to position [0, 0]
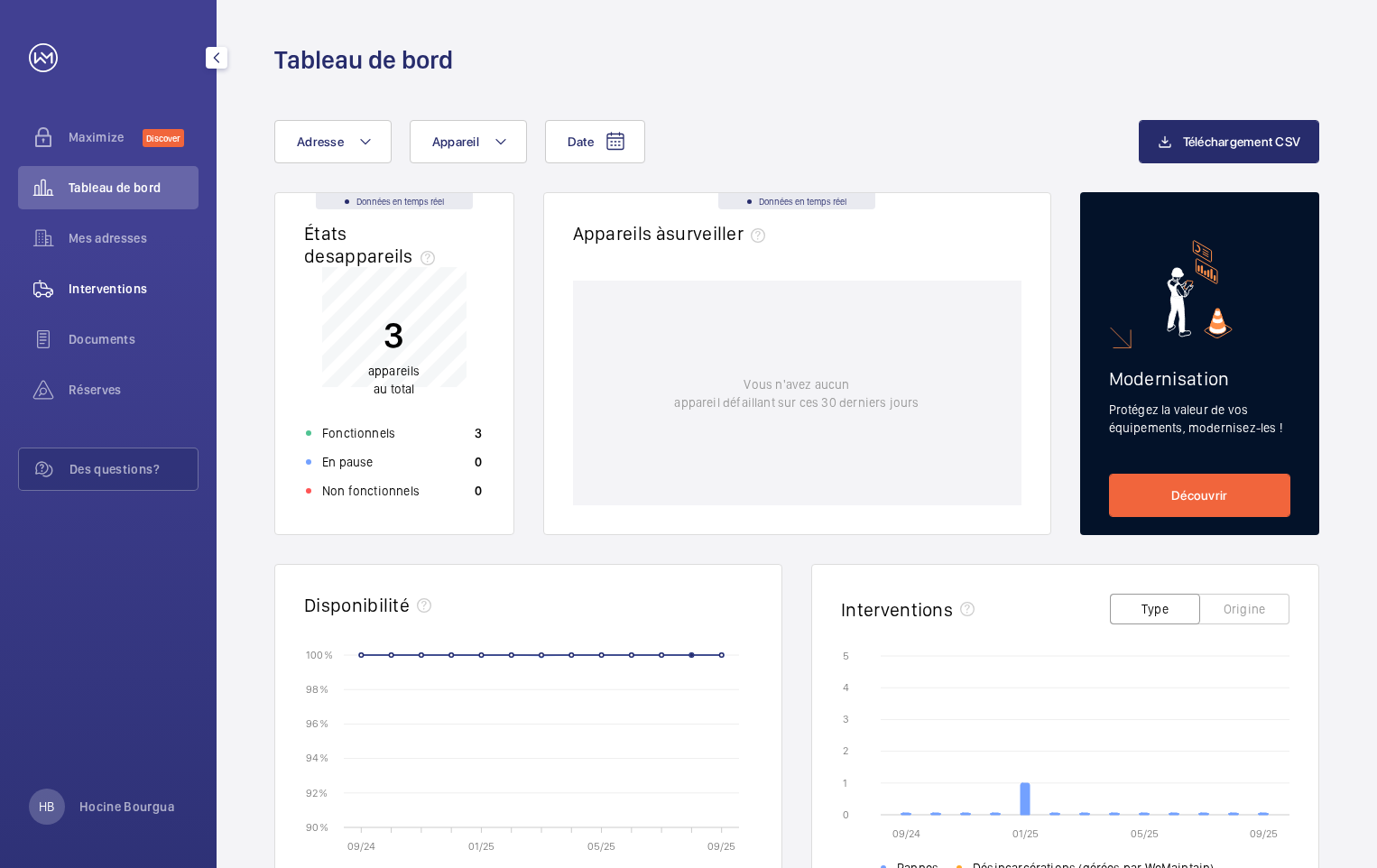
click at [140, 288] on span "Interventions" at bounding box center [133, 288] width 130 height 18
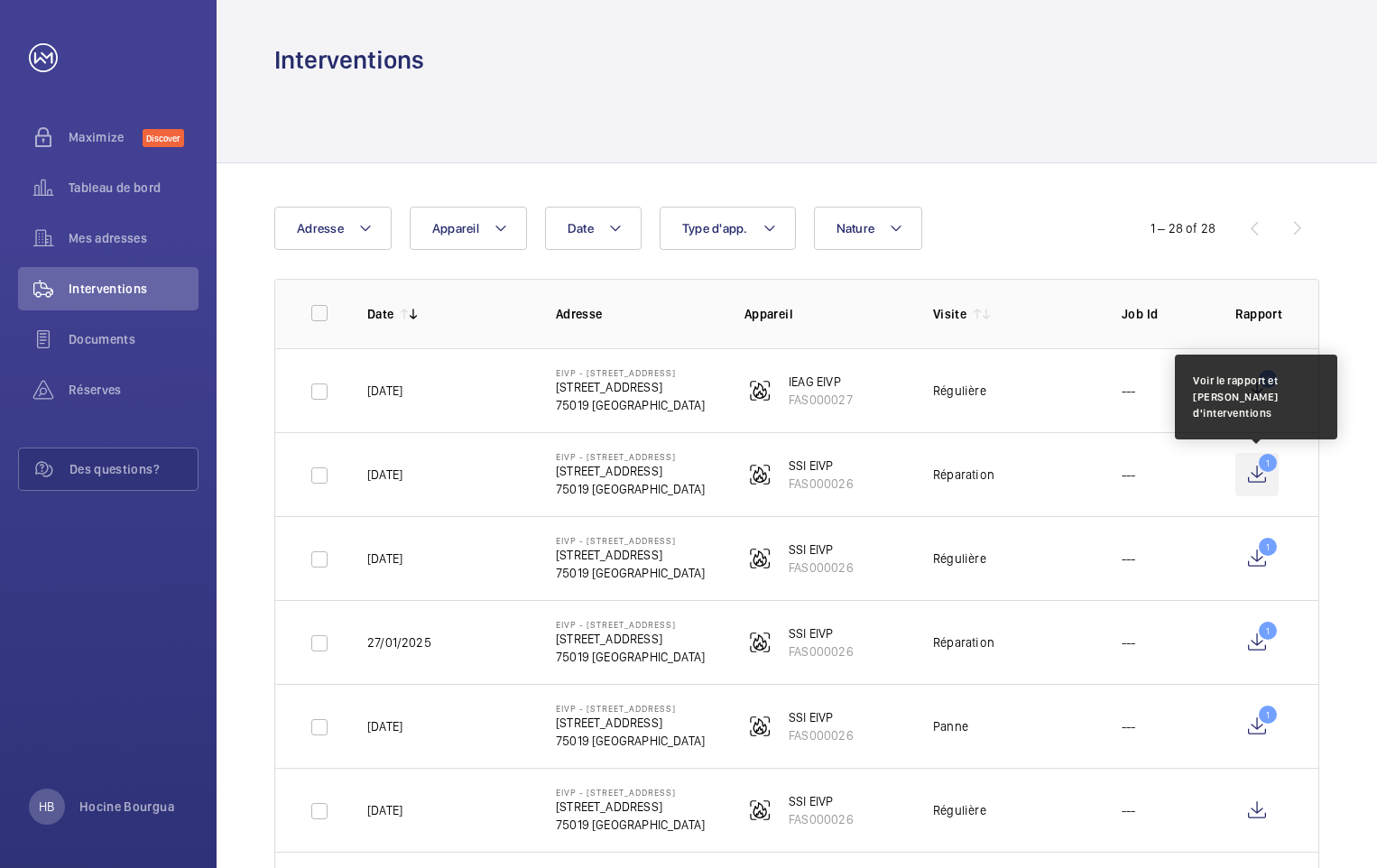
click at [1256, 483] on wm-front-icon-button "1" at bounding box center [1256, 474] width 44 height 44
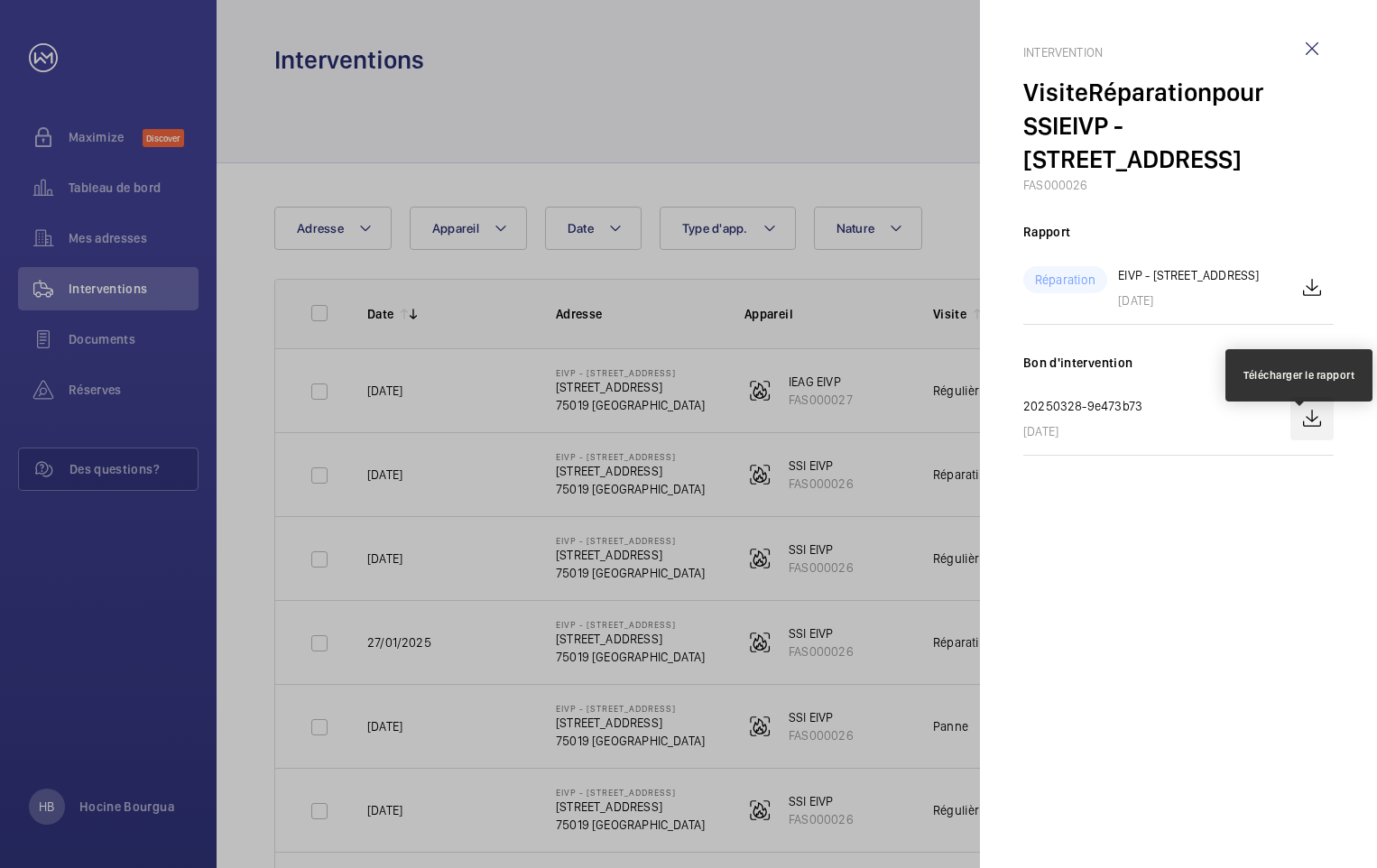
click at [1313, 439] on wm-front-icon-button at bounding box center [1312, 419] width 44 height 44
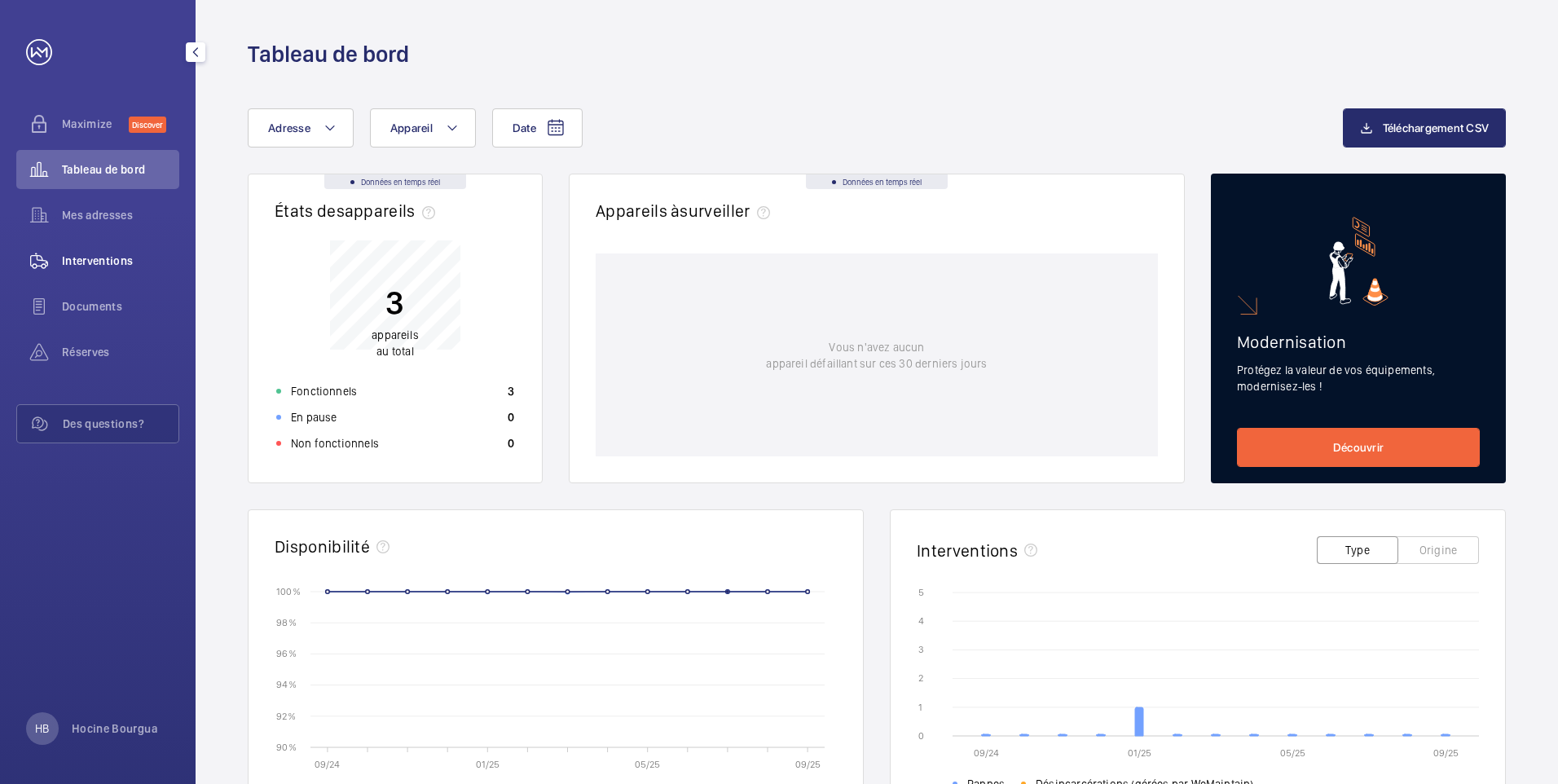
click at [98, 260] on span "Interventions" at bounding box center [120, 261] width 117 height 16
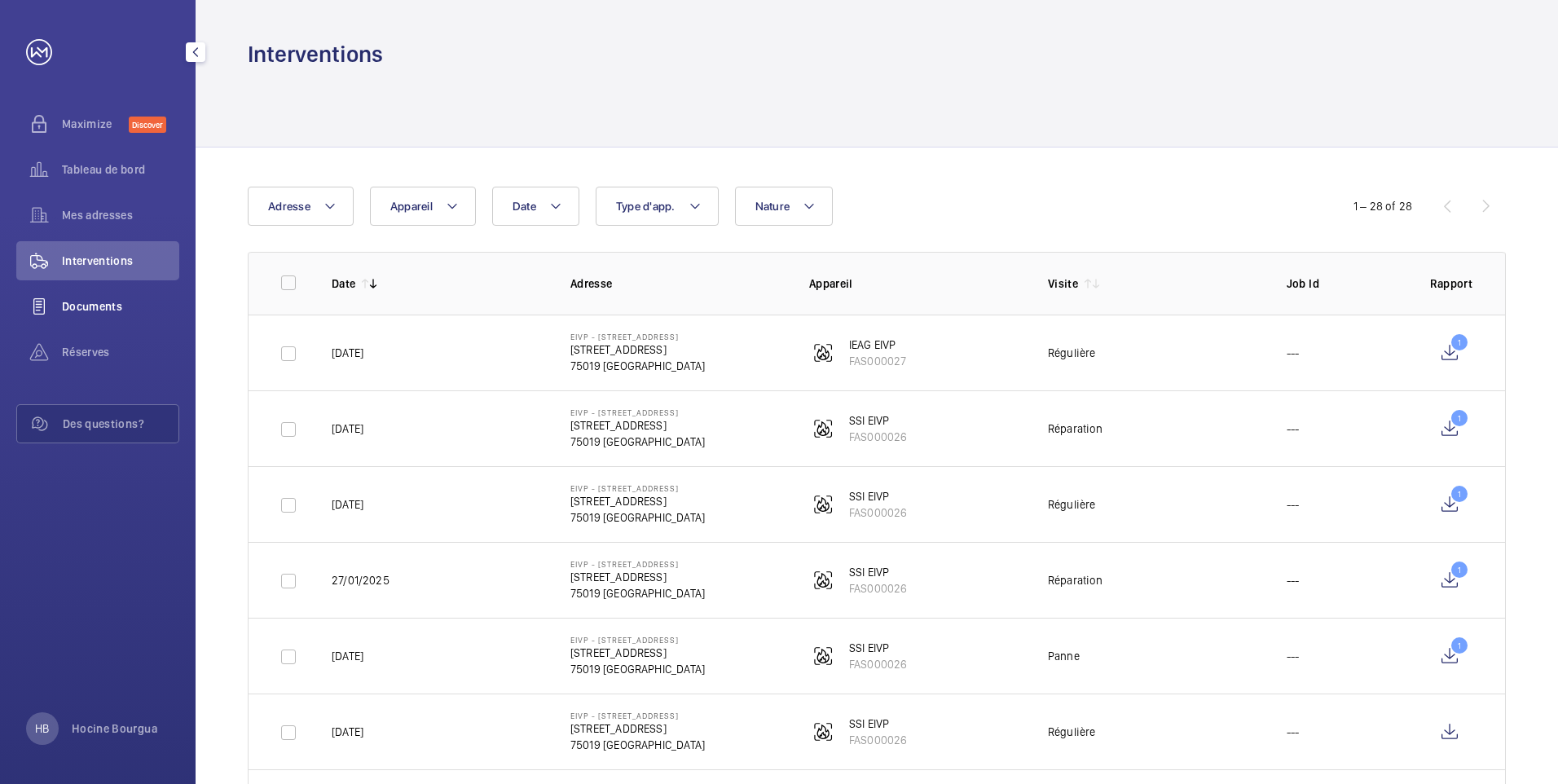
click at [107, 304] on span "Documents" at bounding box center [120, 306] width 117 height 16
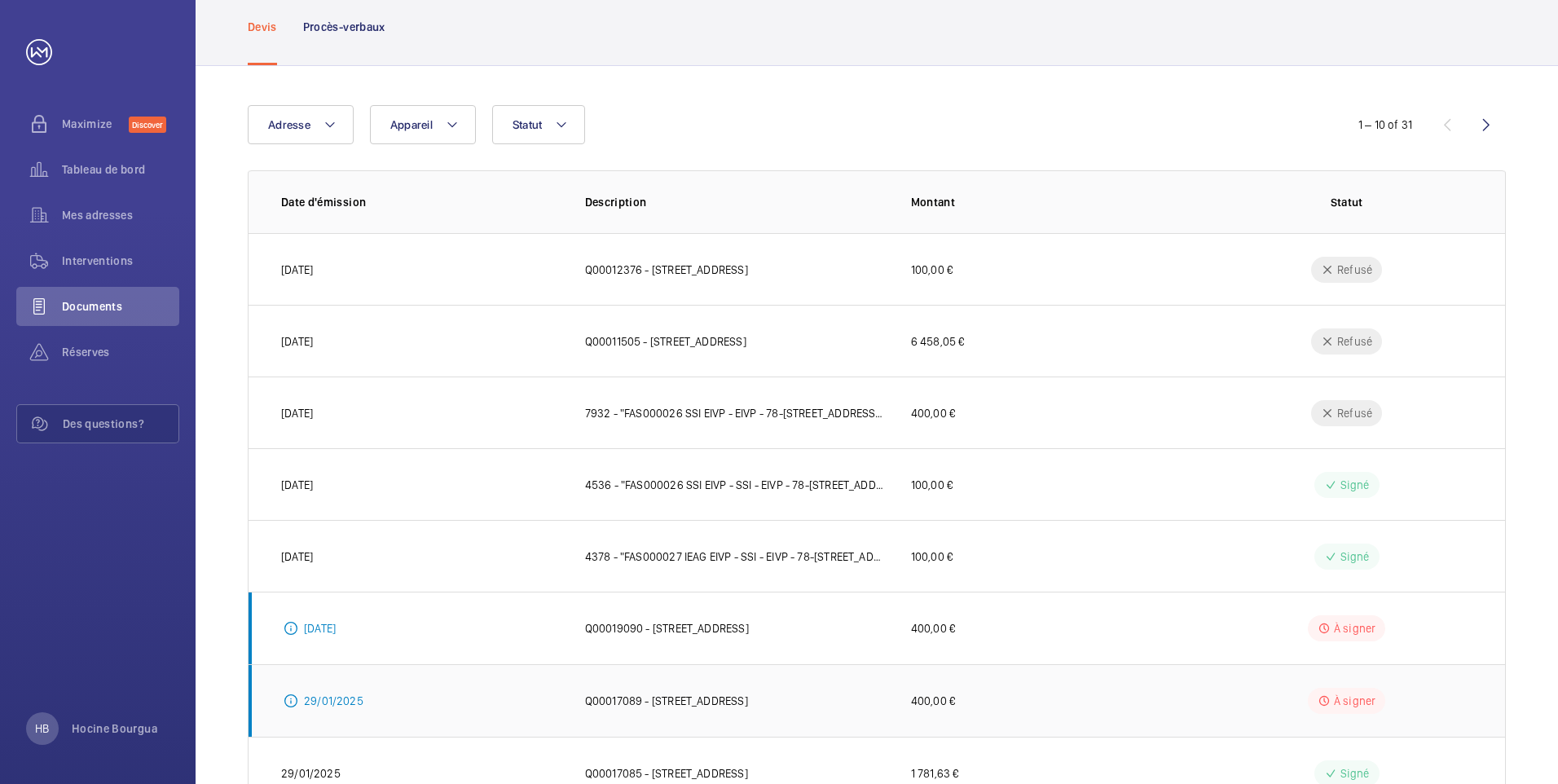
scroll to position [163, 0]
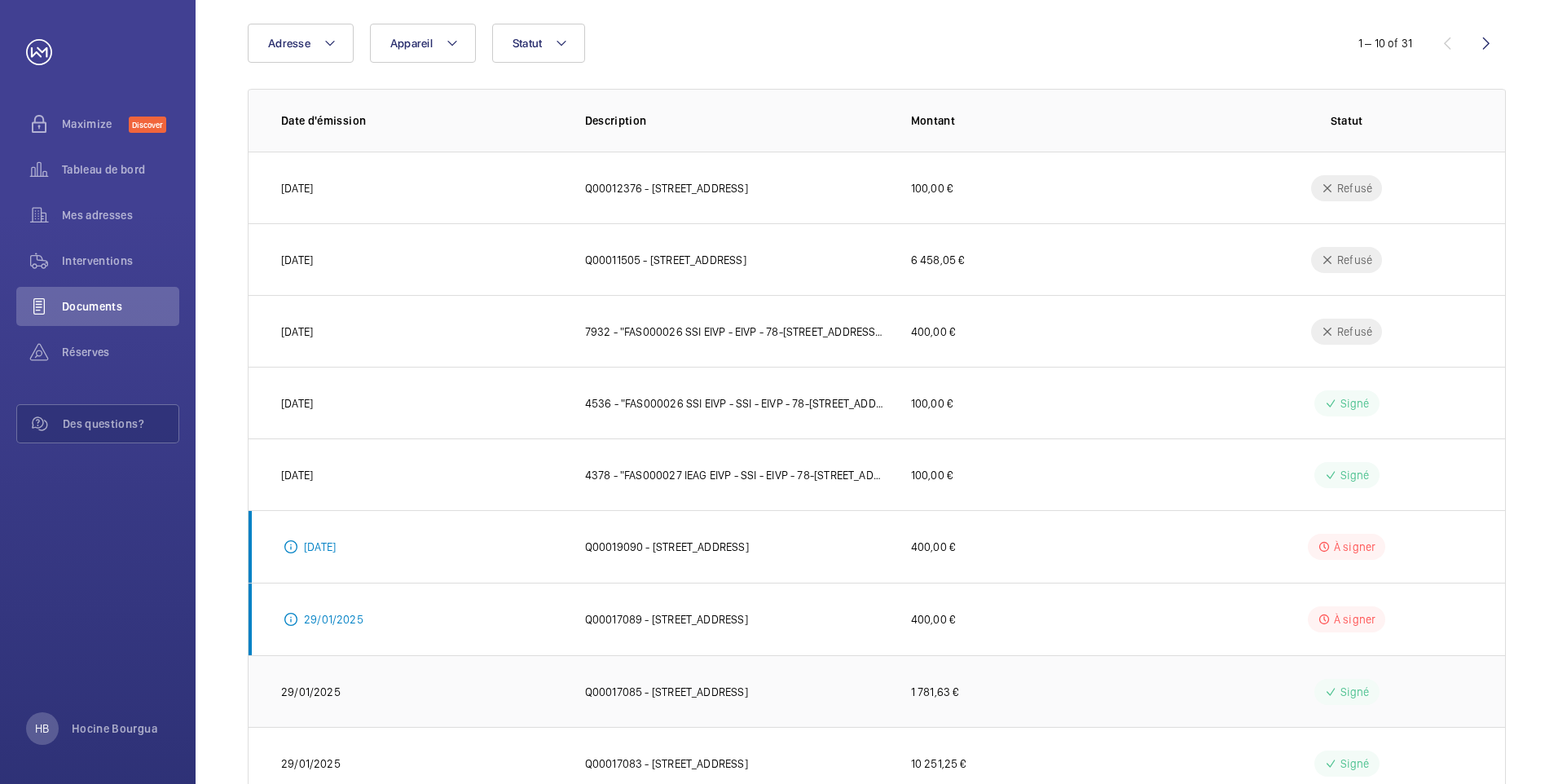
click at [966, 690] on td "1 781,63 €" at bounding box center [1040, 691] width 311 height 72
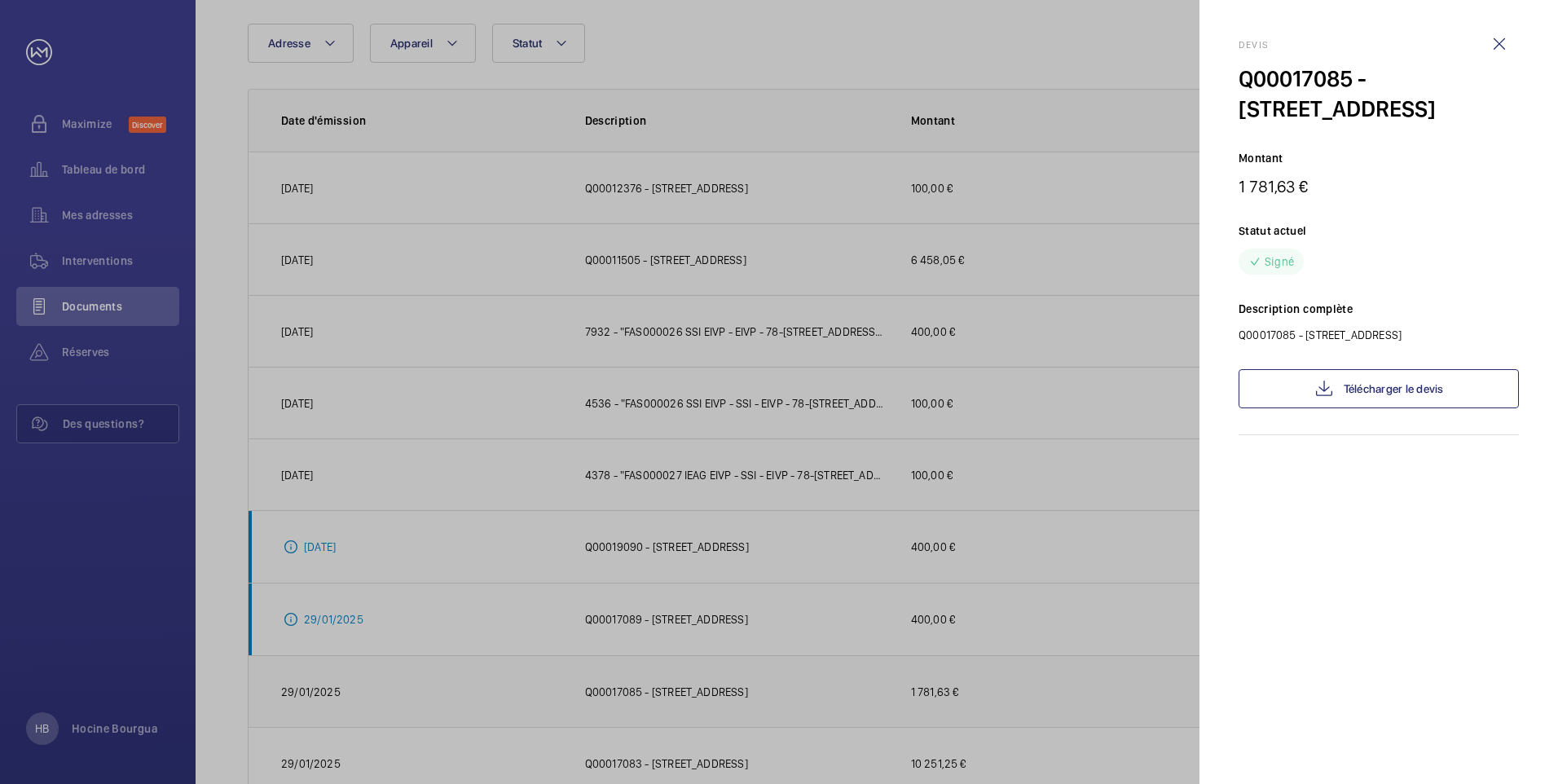
click at [966, 690] on div at bounding box center [779, 392] width 1558 height 784
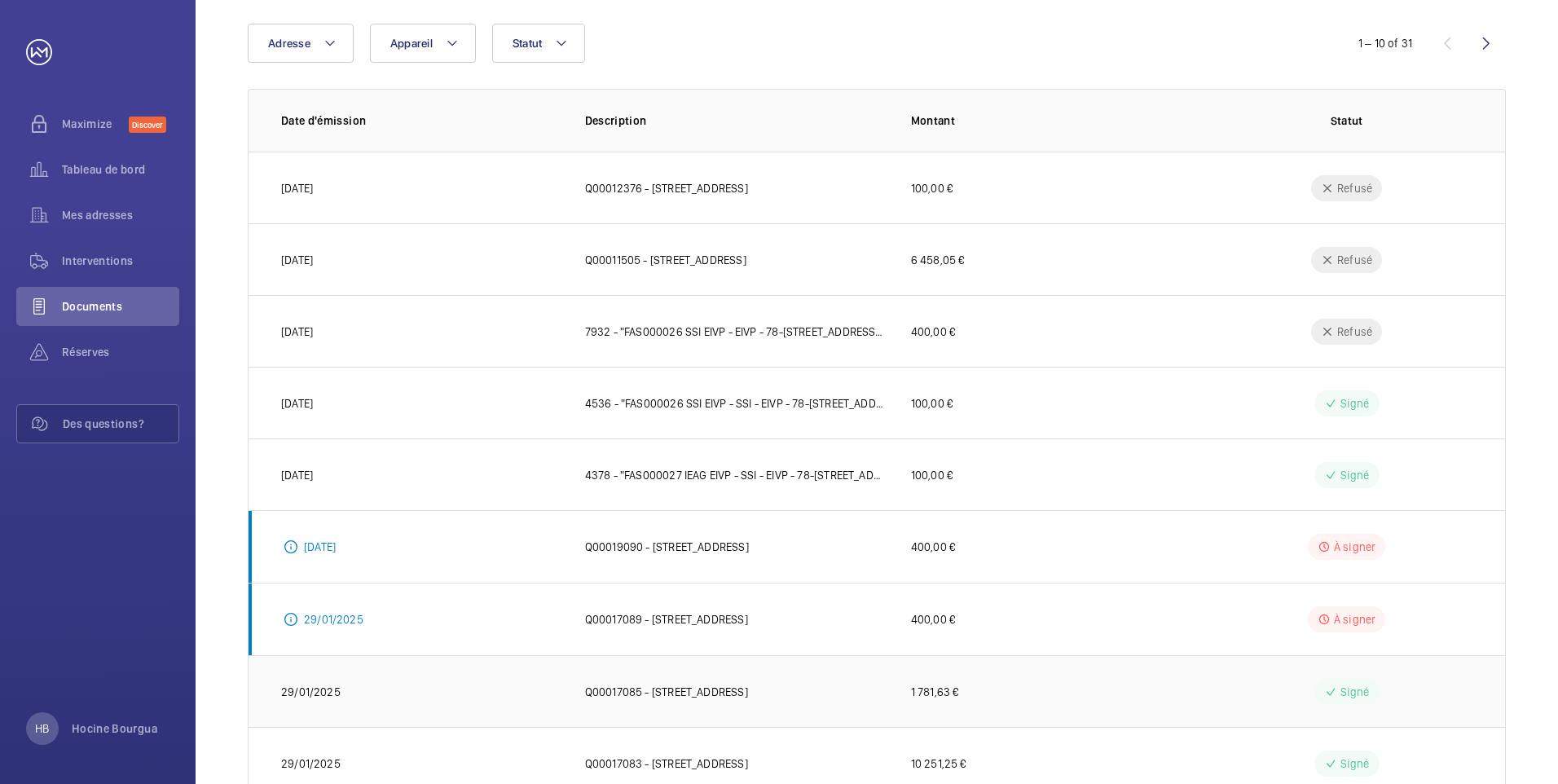
click at [1199, 695] on td "Signé" at bounding box center [1350, 691] width 311 height 72
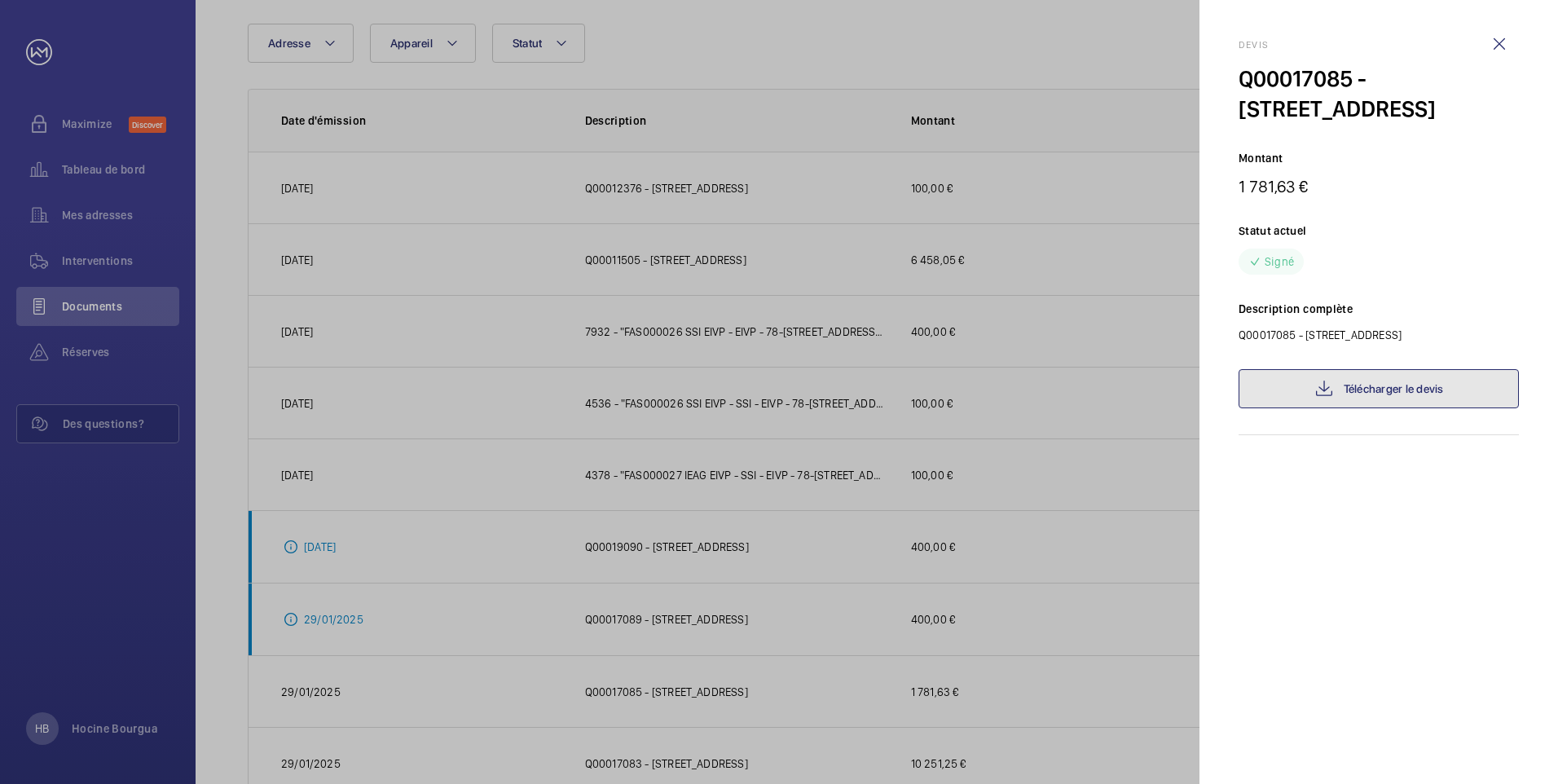
click at [1388, 387] on link "Télécharger le devis" at bounding box center [1379, 389] width 280 height 39
